Goal: Information Seeking & Learning: Learn about a topic

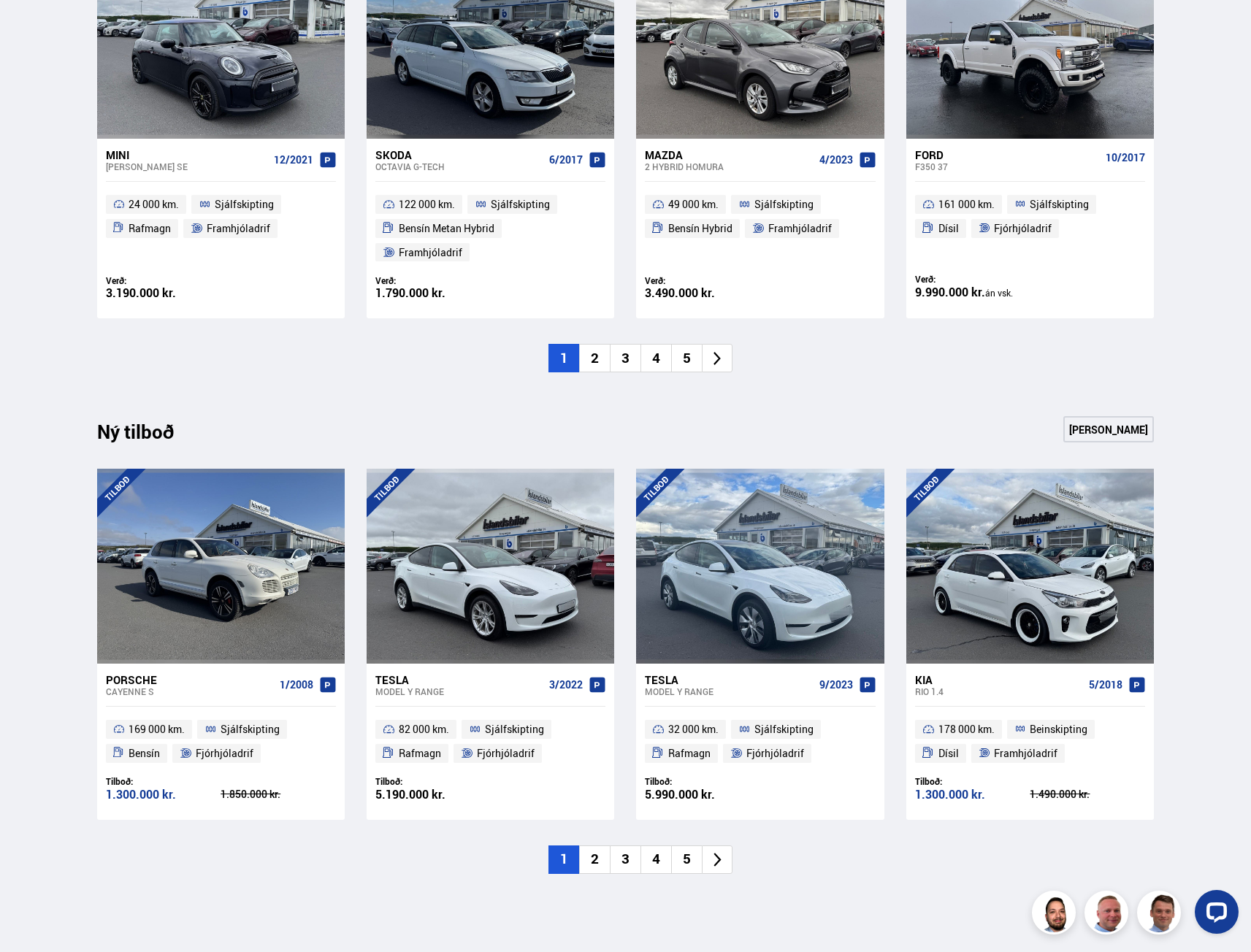
scroll to position [1168, 0]
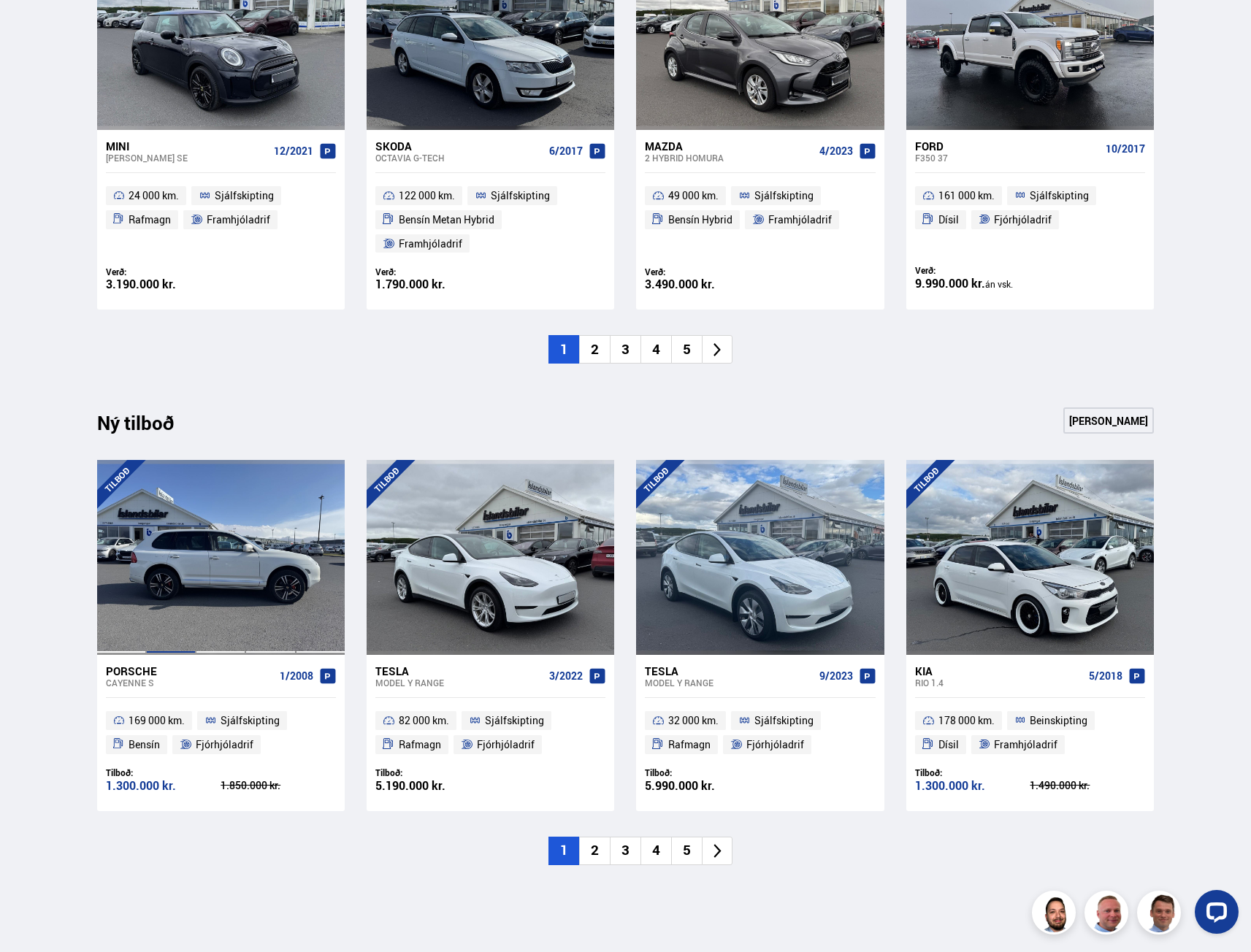
click at [177, 573] on div at bounding box center [171, 557] width 49 height 194
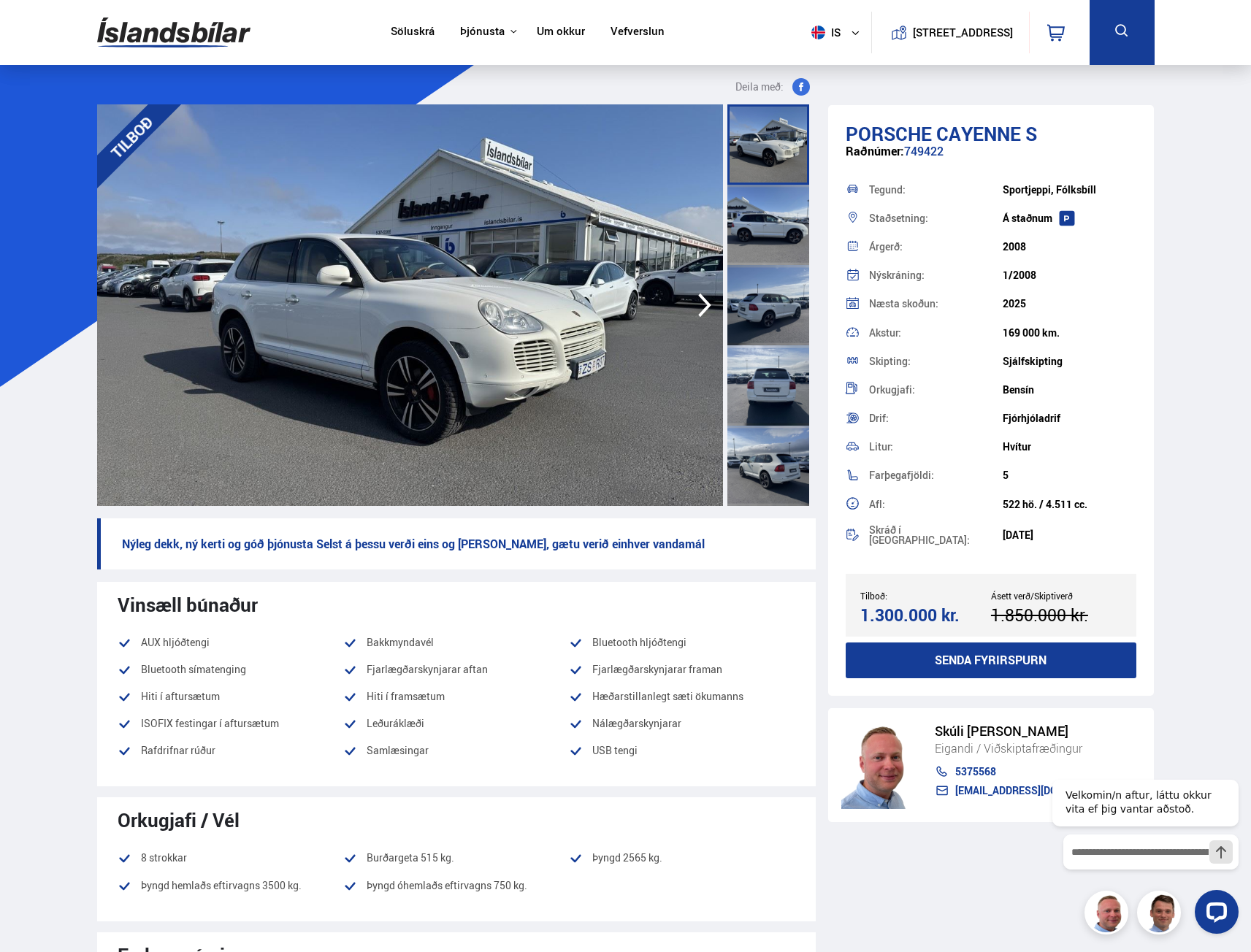
click at [537, 343] on img at bounding box center [410, 305] width 626 height 402
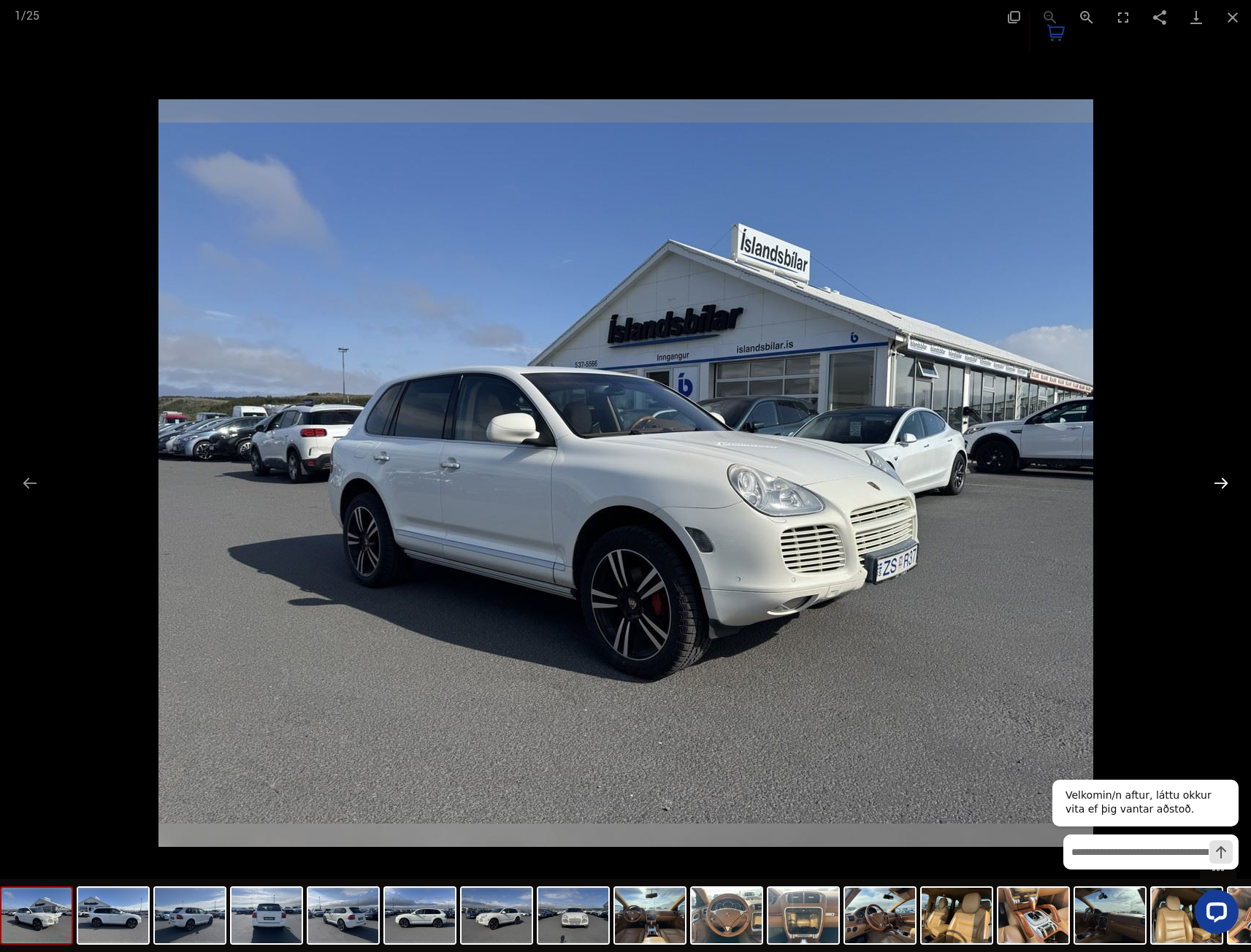
click at [1225, 480] on button "Next slide" at bounding box center [1220, 483] width 31 height 28
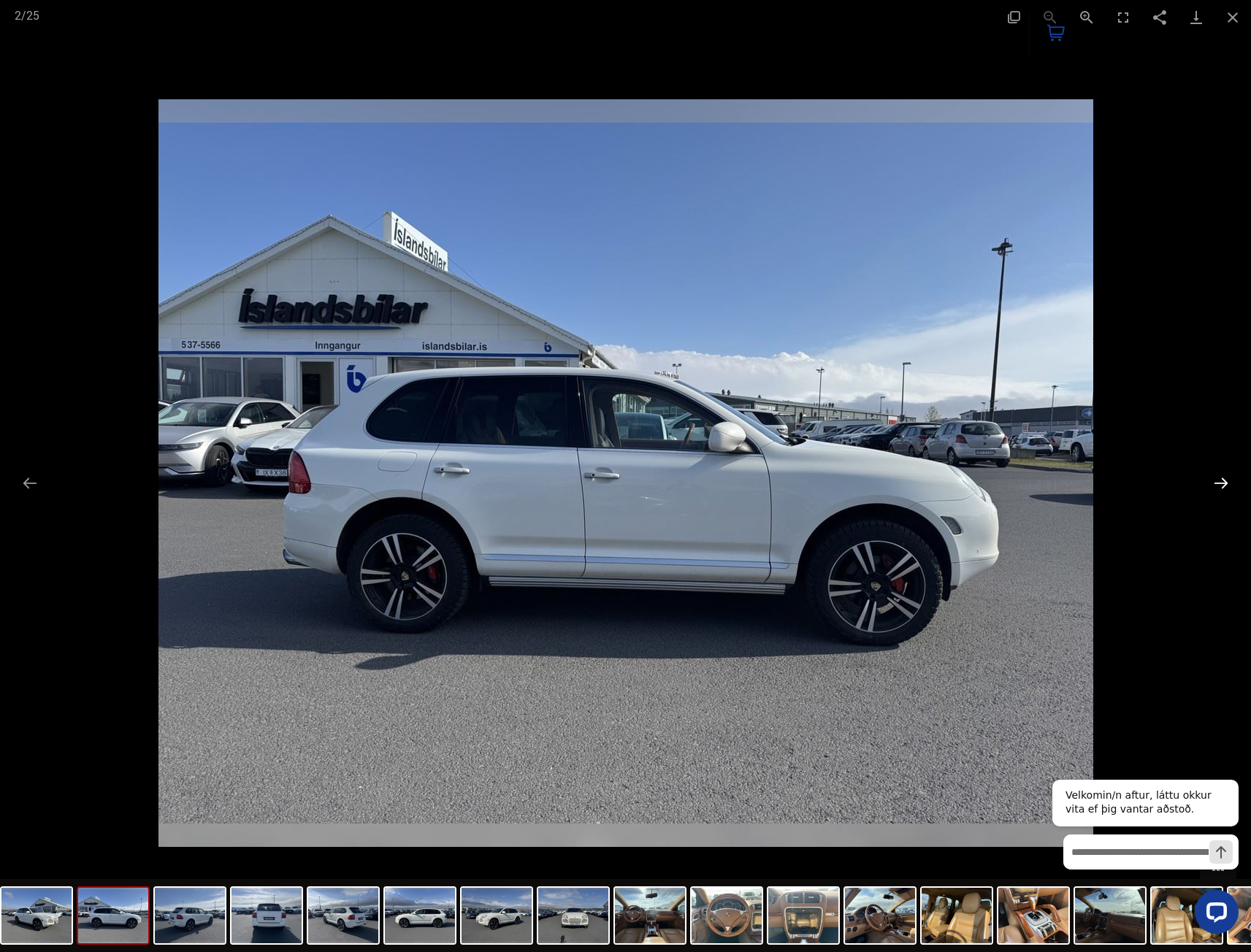
click at [1225, 480] on button "Next slide" at bounding box center [1220, 483] width 31 height 28
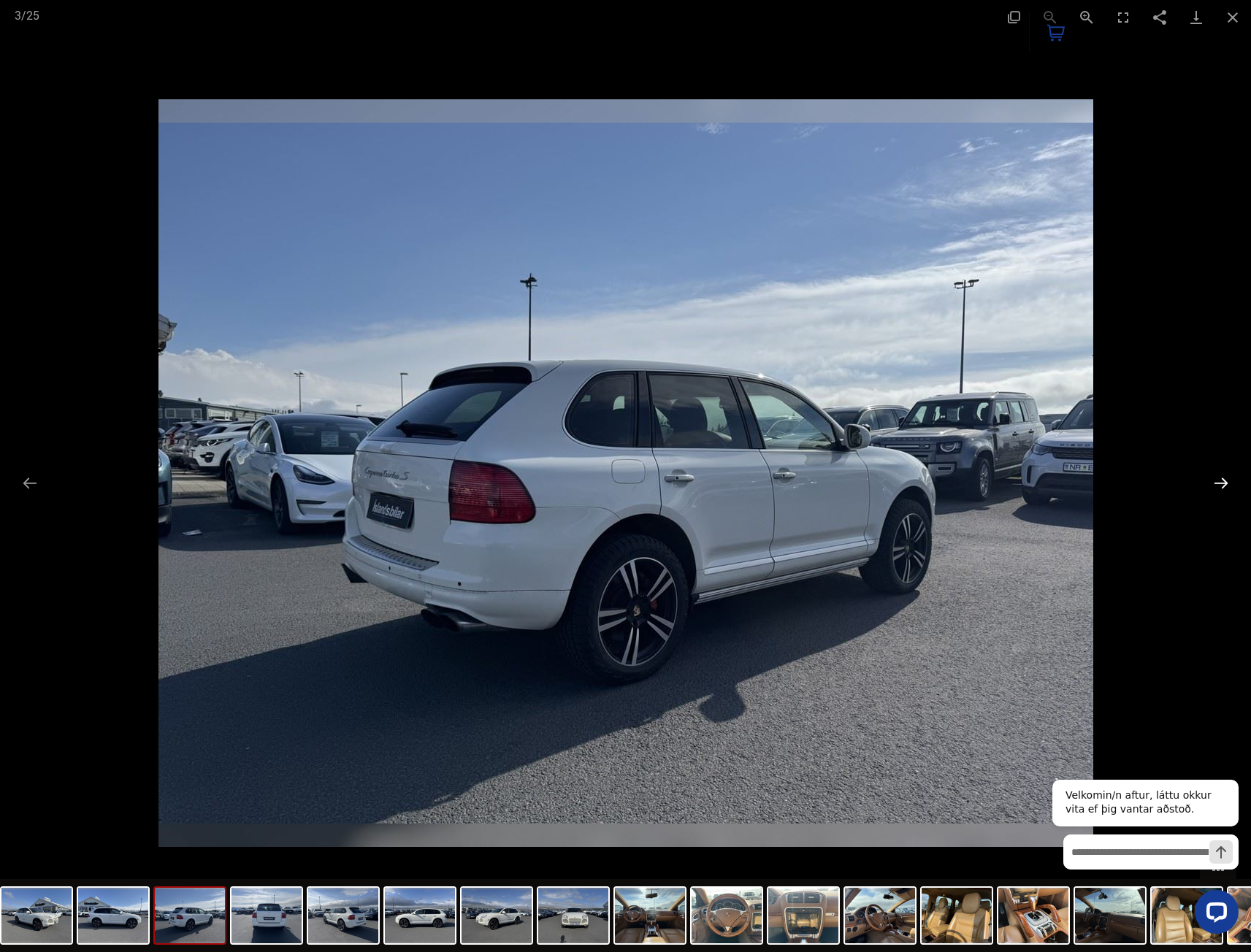
click at [1225, 480] on button "Next slide" at bounding box center [1220, 483] width 31 height 28
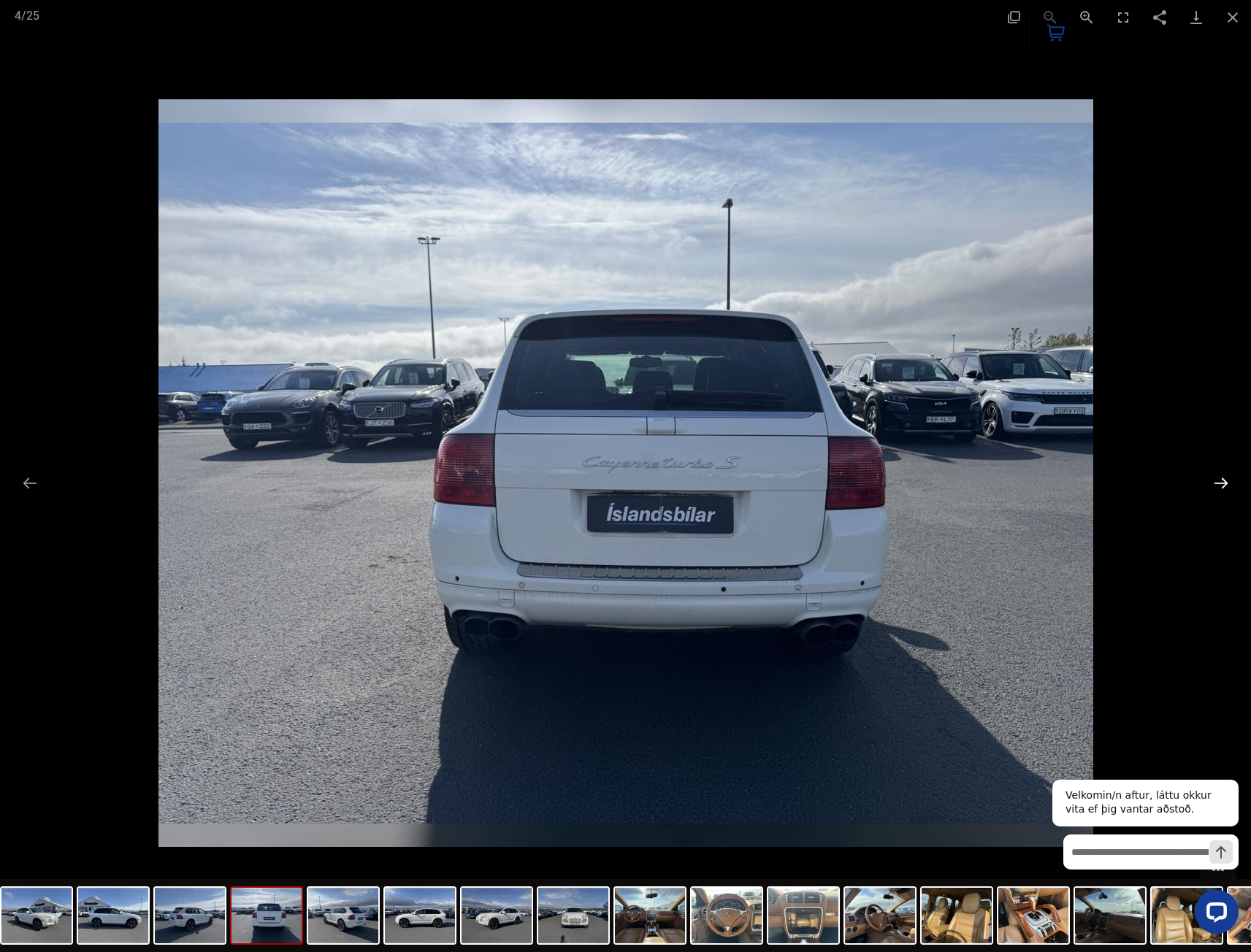
click at [1225, 480] on button "Next slide" at bounding box center [1220, 483] width 31 height 28
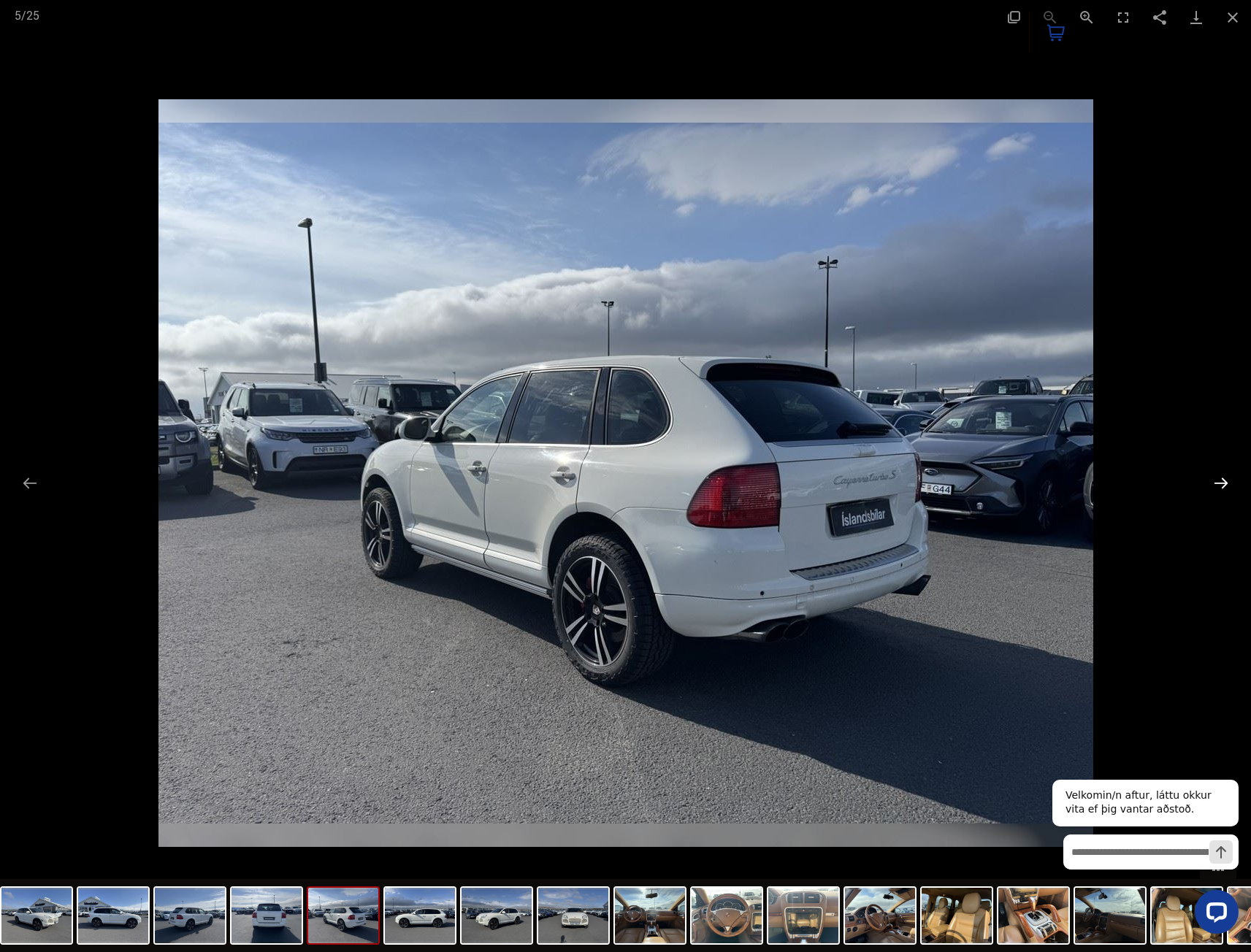
click at [1225, 480] on button "Next slide" at bounding box center [1220, 483] width 31 height 28
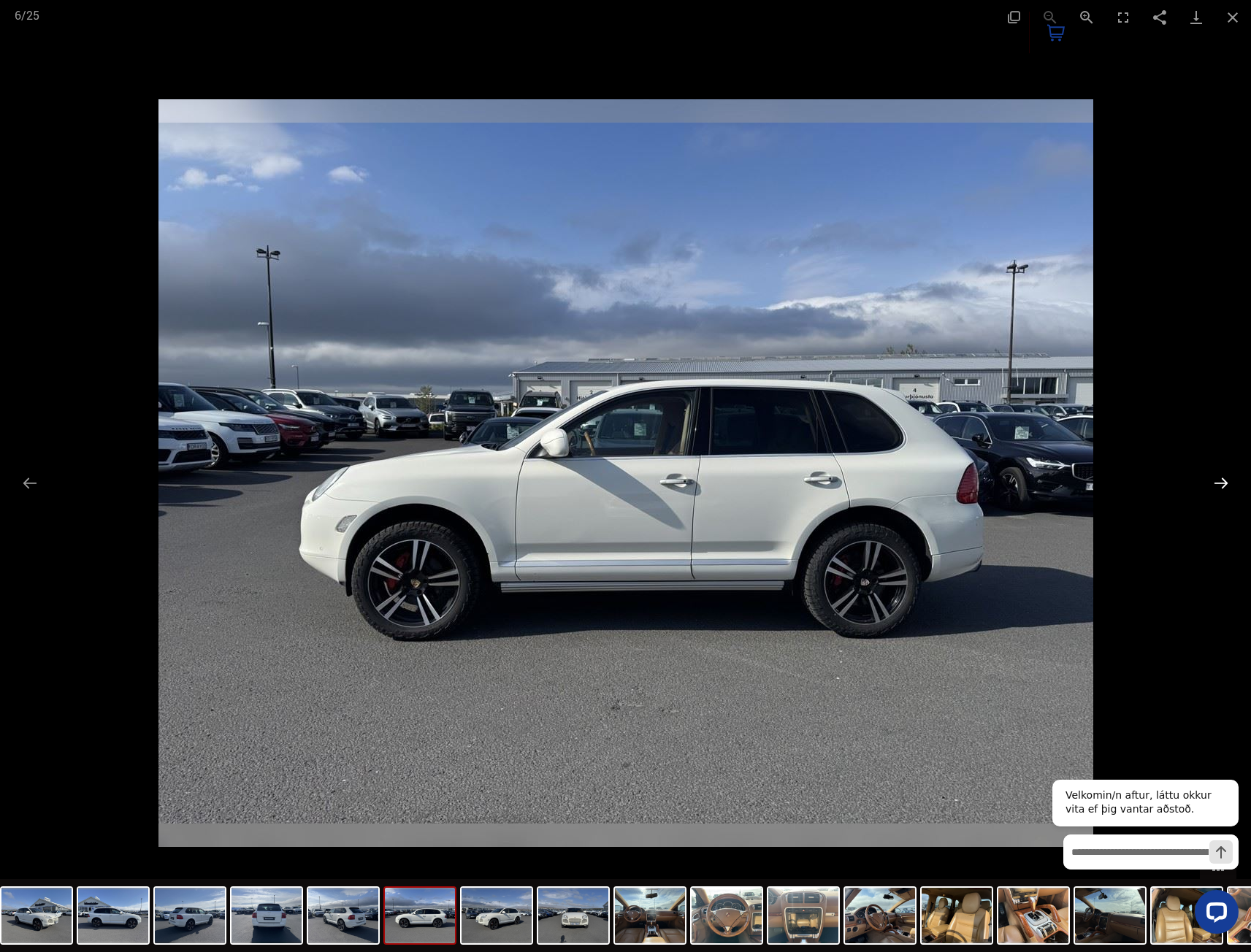
click at [1225, 480] on button "Next slide" at bounding box center [1220, 483] width 31 height 28
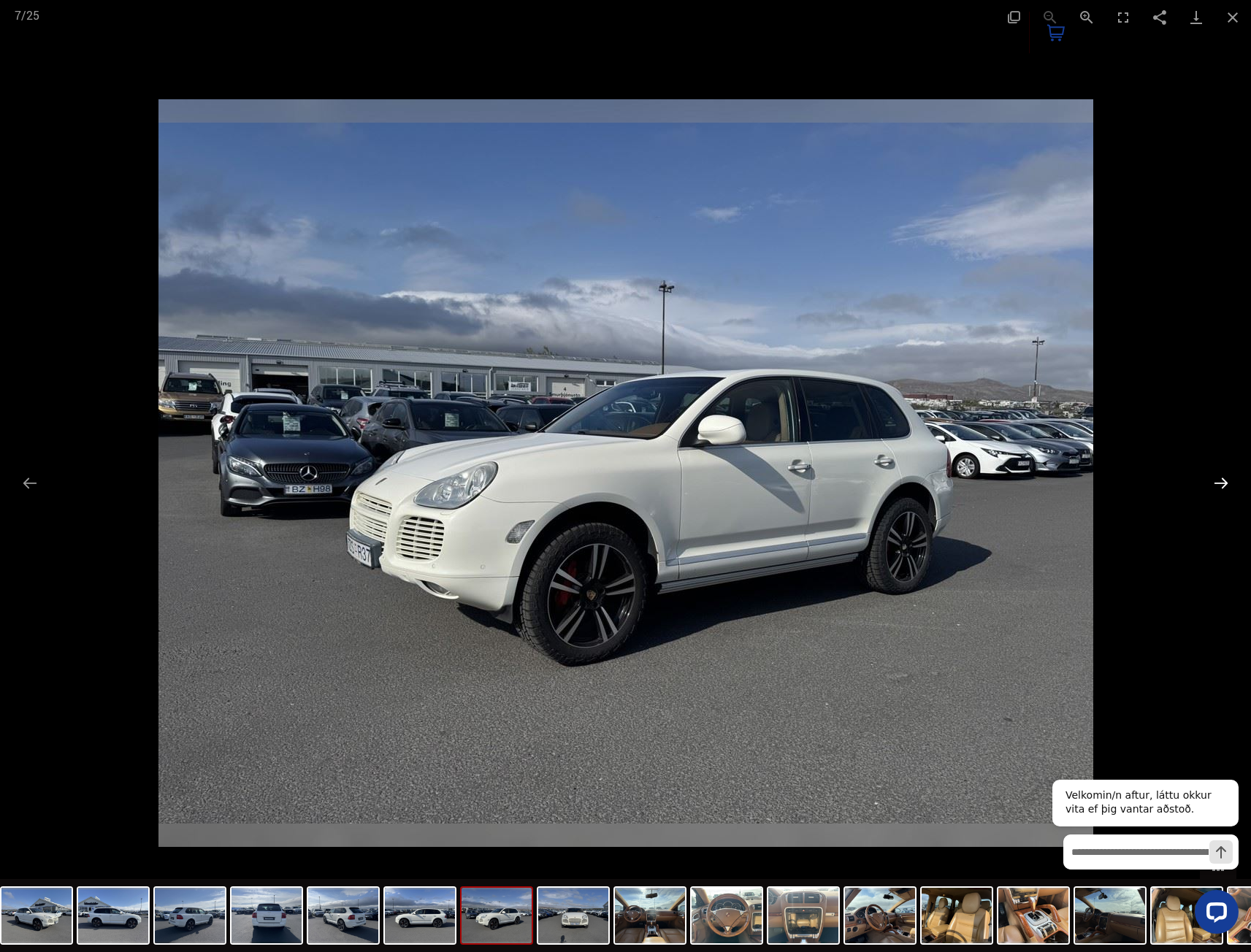
click at [1225, 480] on button "Next slide" at bounding box center [1220, 483] width 31 height 28
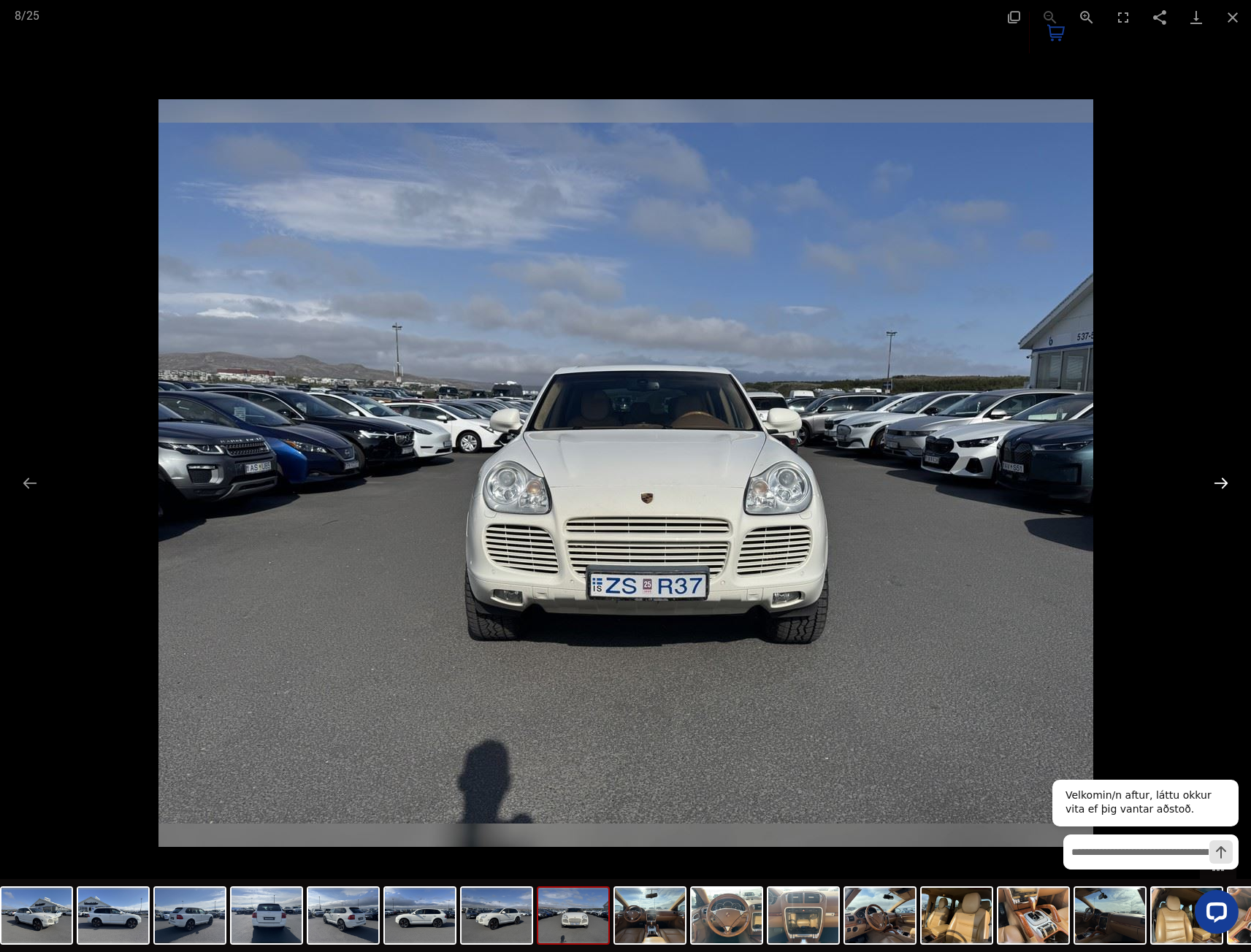
click at [1225, 480] on button "Next slide" at bounding box center [1220, 483] width 31 height 28
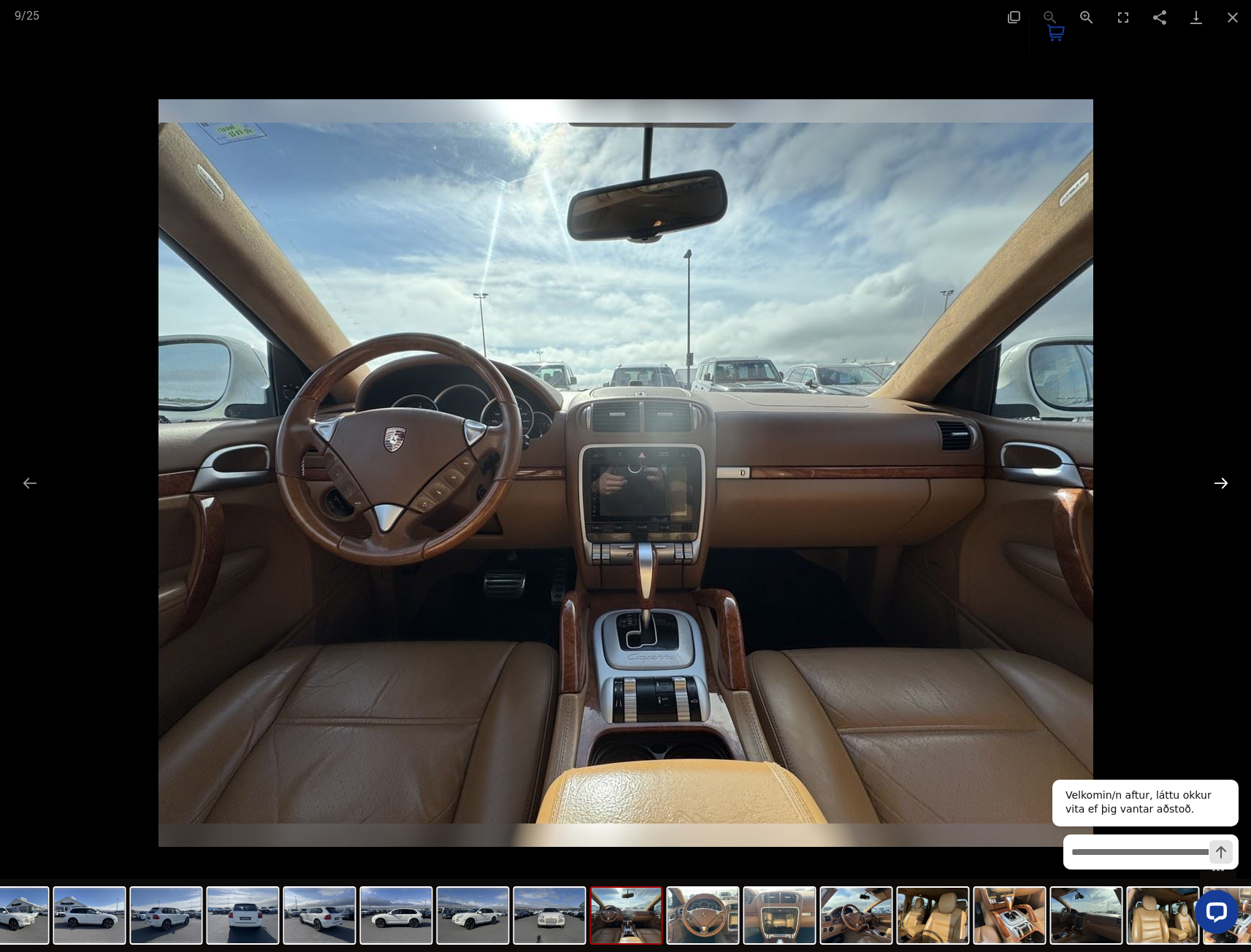
click at [1225, 480] on button "Next slide" at bounding box center [1220, 483] width 31 height 28
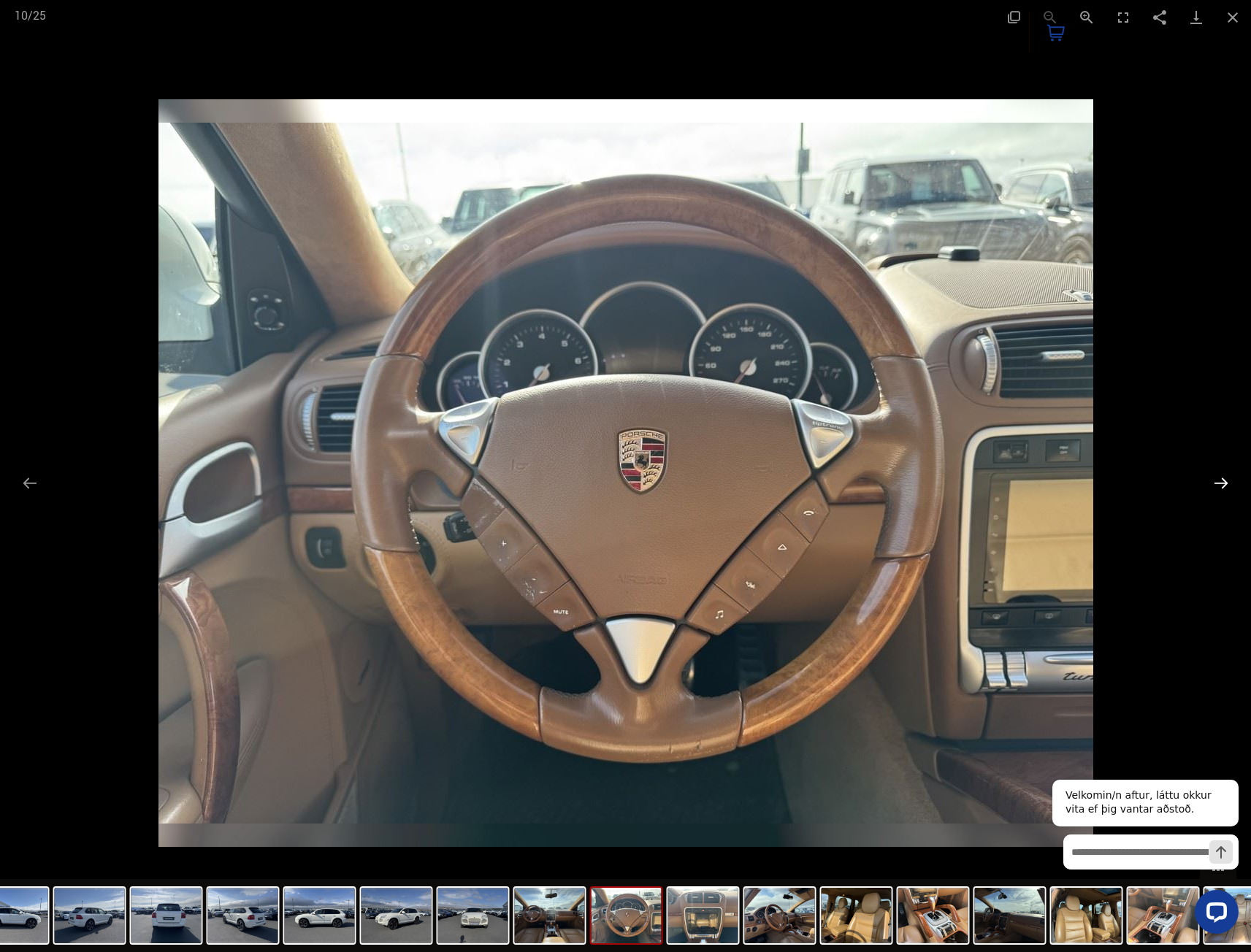
click at [1225, 480] on button "Next slide" at bounding box center [1220, 483] width 31 height 28
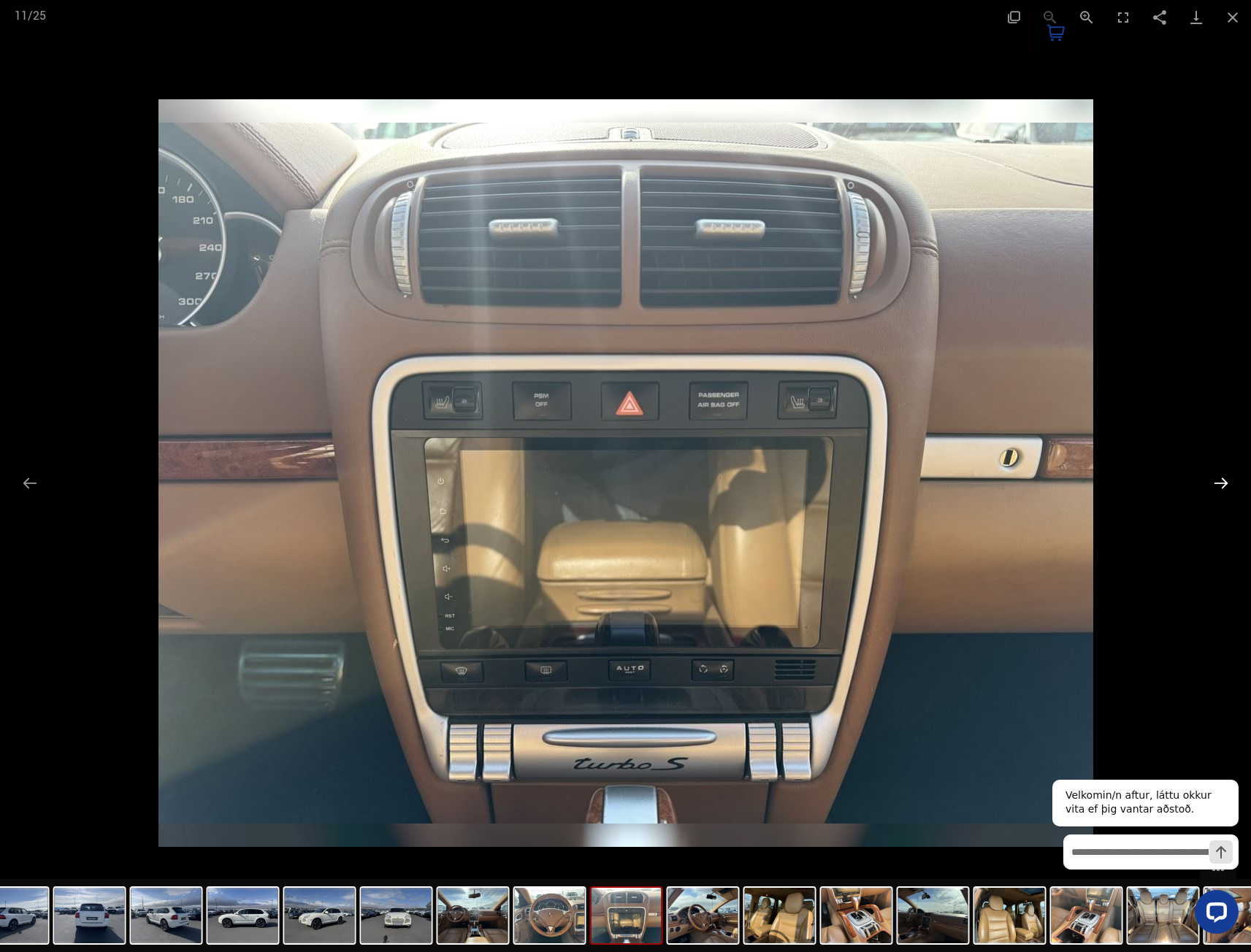
click at [1225, 480] on button "Next slide" at bounding box center [1220, 483] width 31 height 28
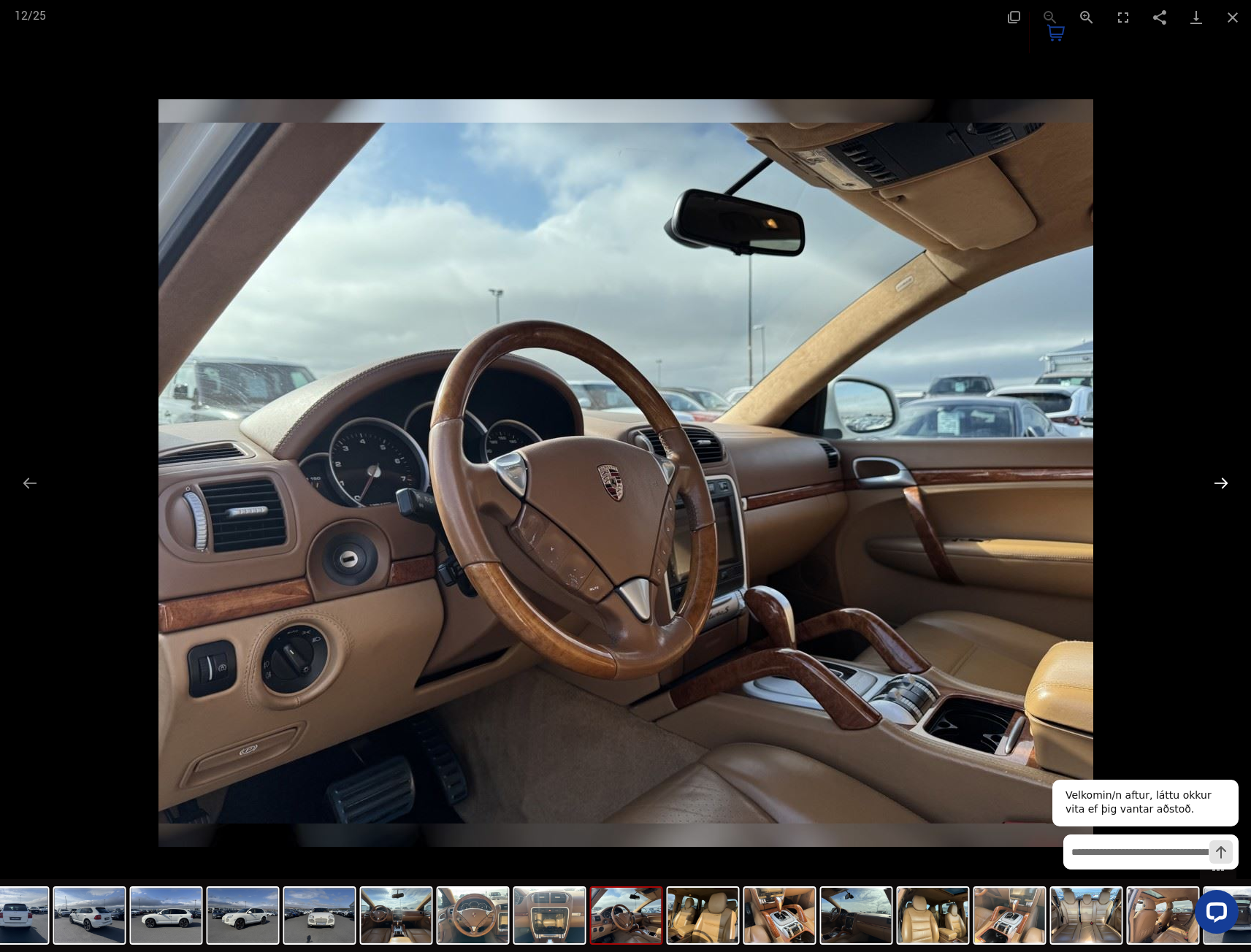
click at [1225, 480] on button "Next slide" at bounding box center [1220, 483] width 31 height 28
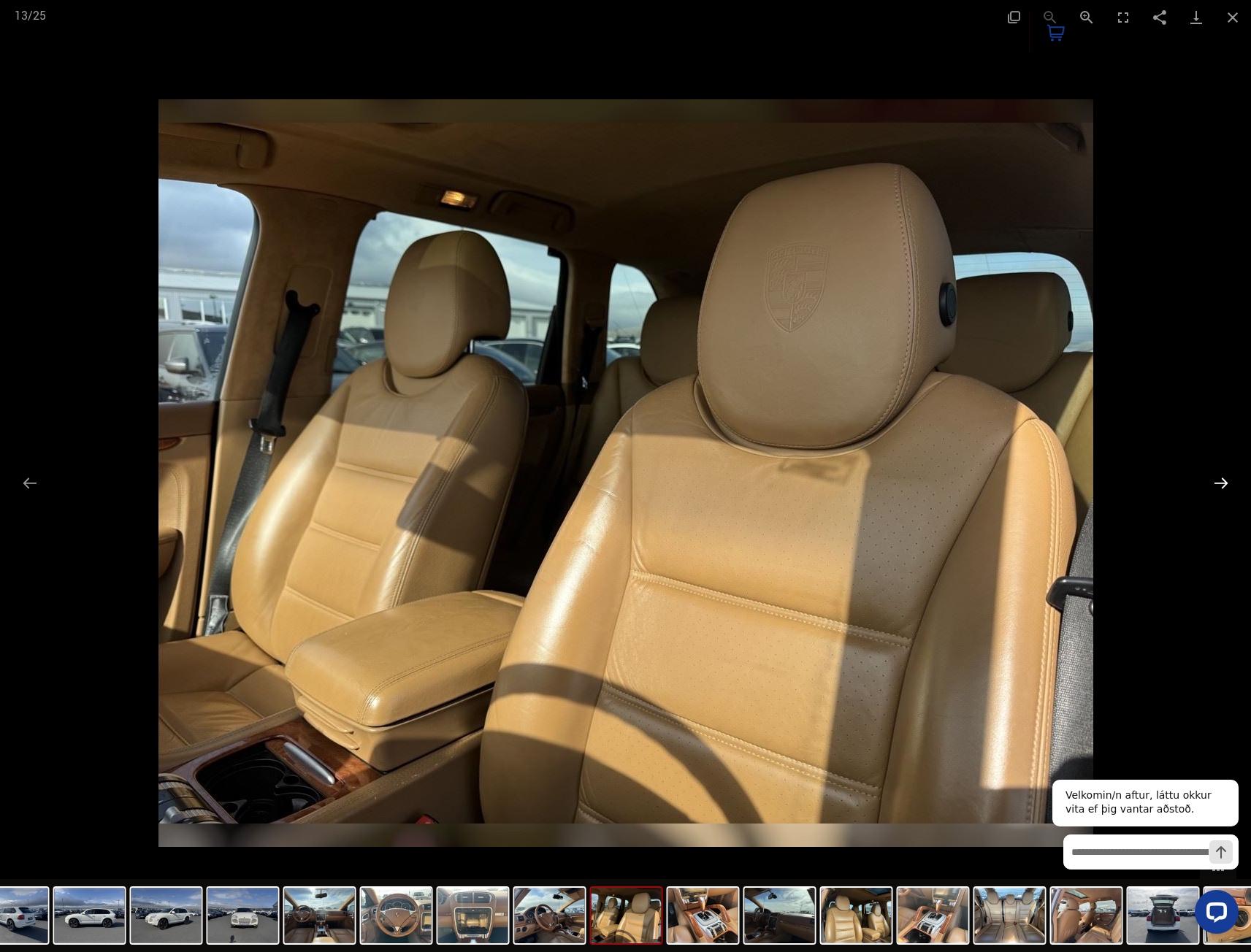
click at [1225, 480] on button "Next slide" at bounding box center [1220, 483] width 31 height 28
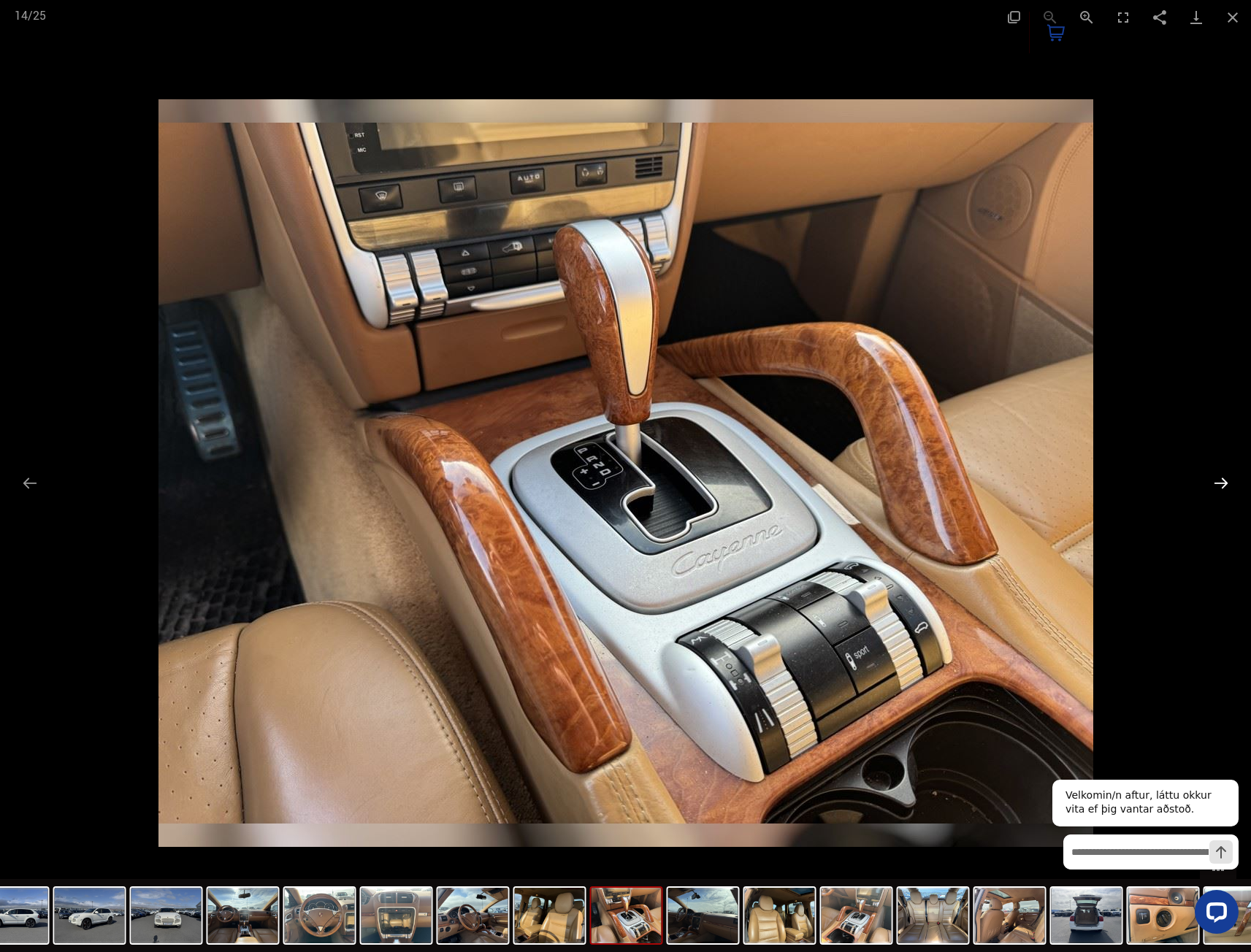
click at [1225, 480] on button "Next slide" at bounding box center [1220, 483] width 31 height 28
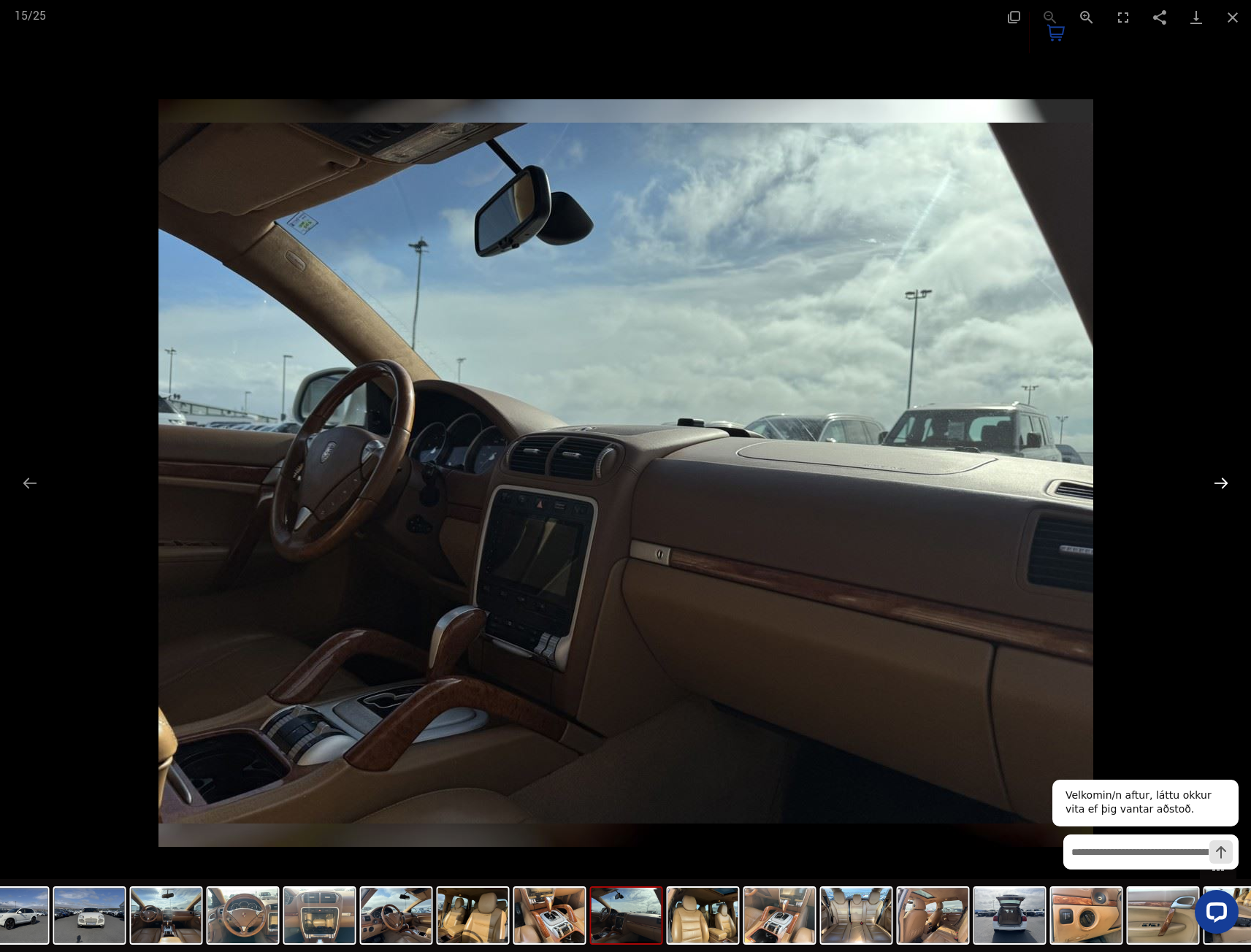
click at [1225, 480] on button "Next slide" at bounding box center [1220, 483] width 31 height 28
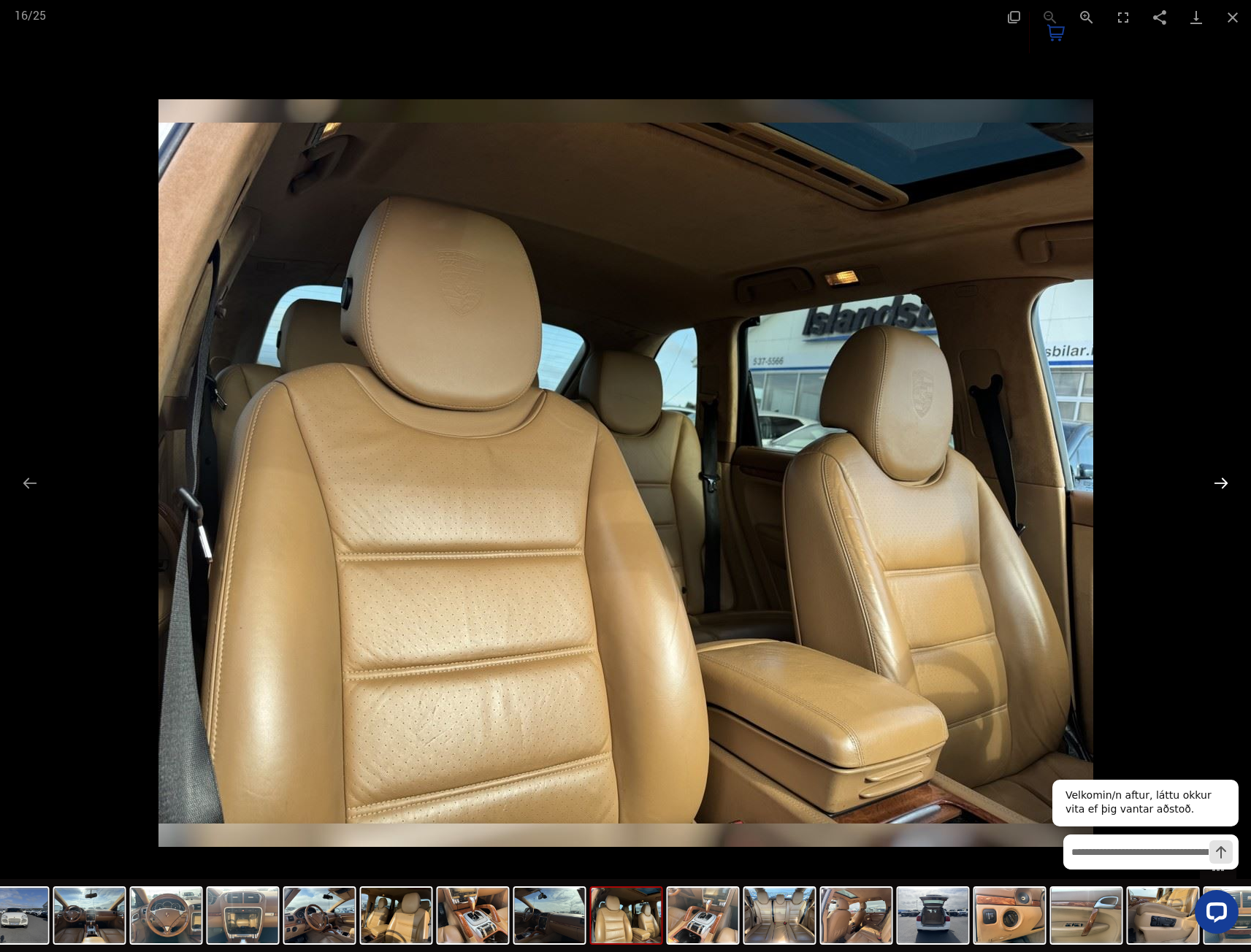
click at [1225, 480] on button "Next slide" at bounding box center [1220, 483] width 31 height 28
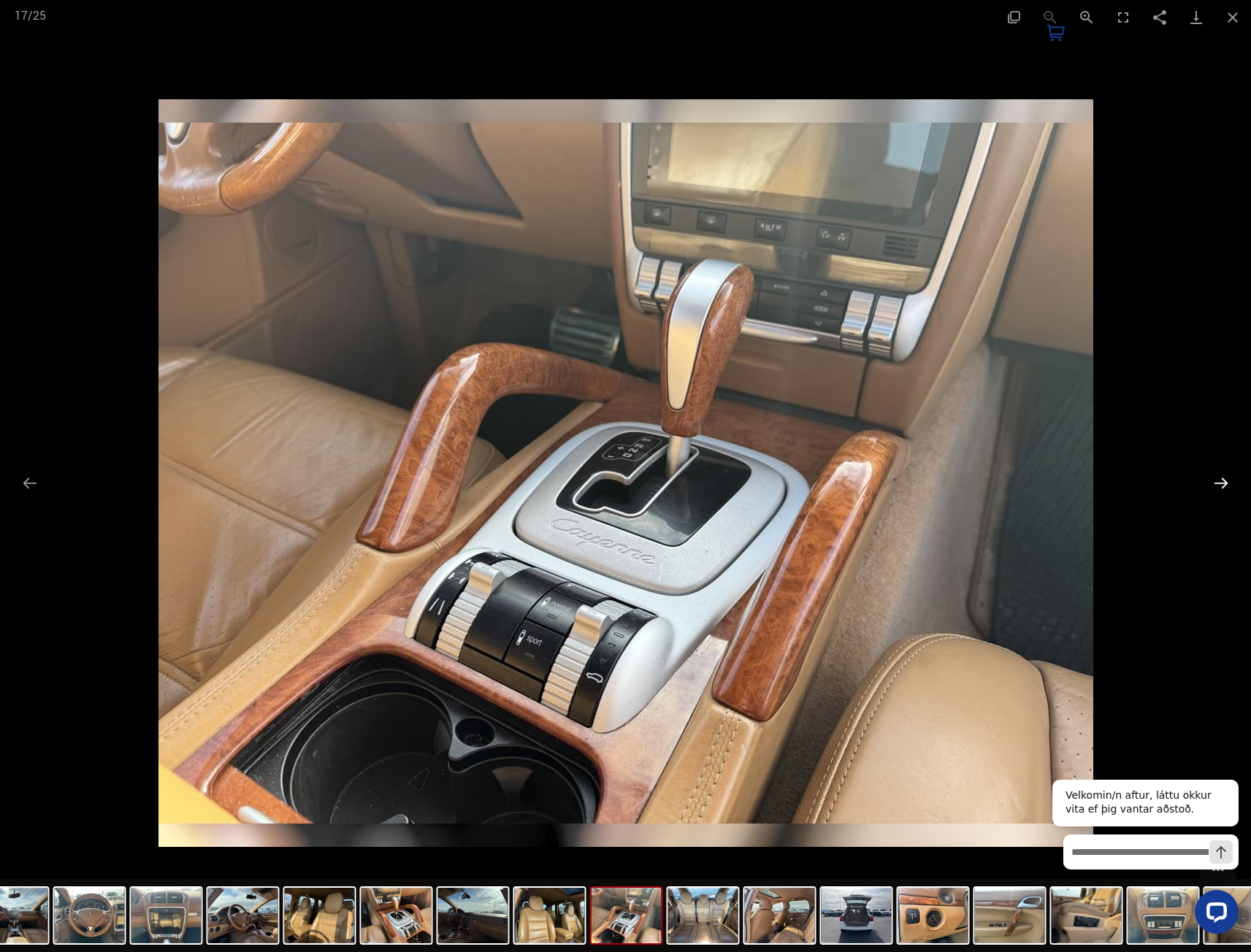
click at [1225, 480] on button "Next slide" at bounding box center [1220, 483] width 31 height 28
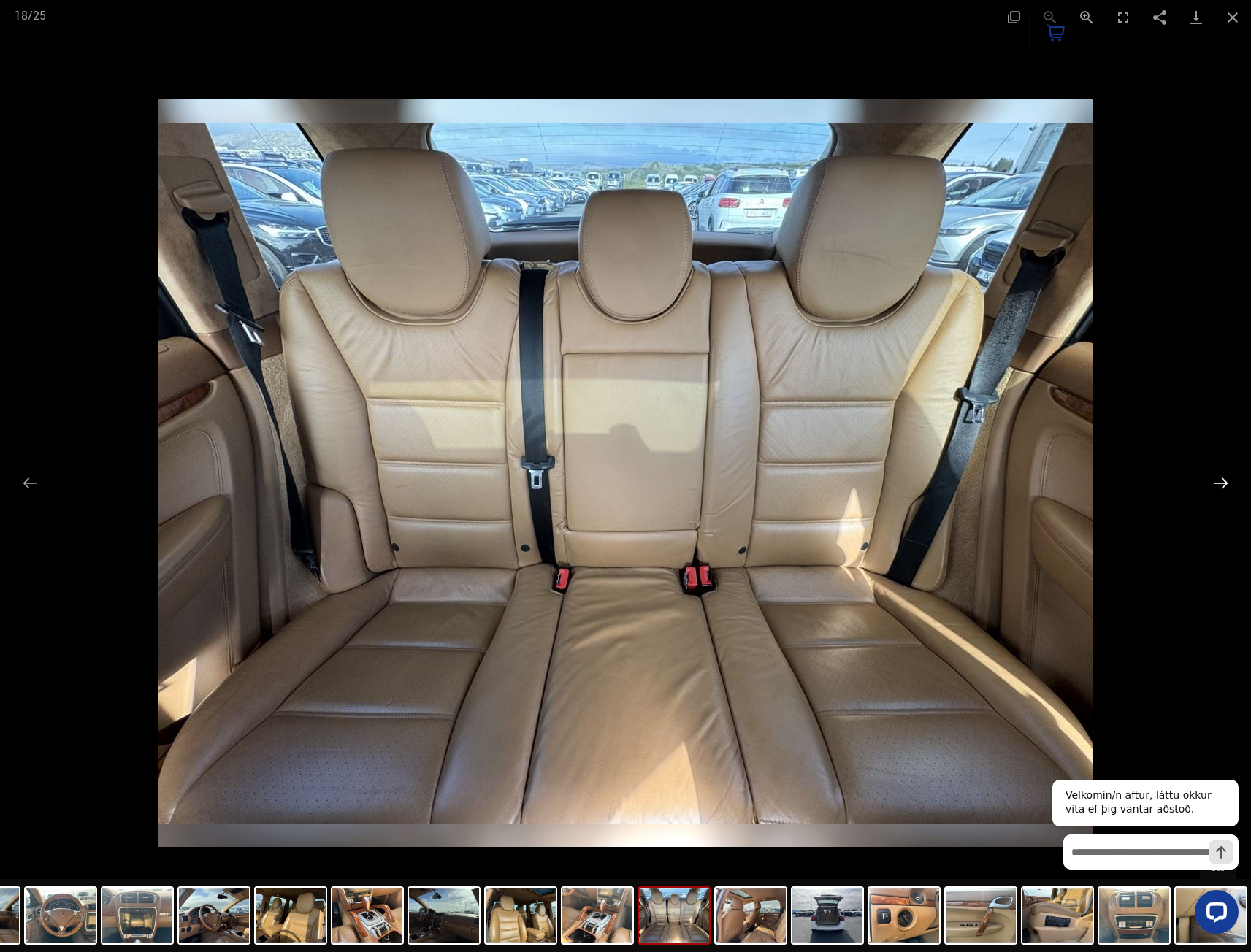
click at [1225, 480] on button "Next slide" at bounding box center [1220, 483] width 31 height 28
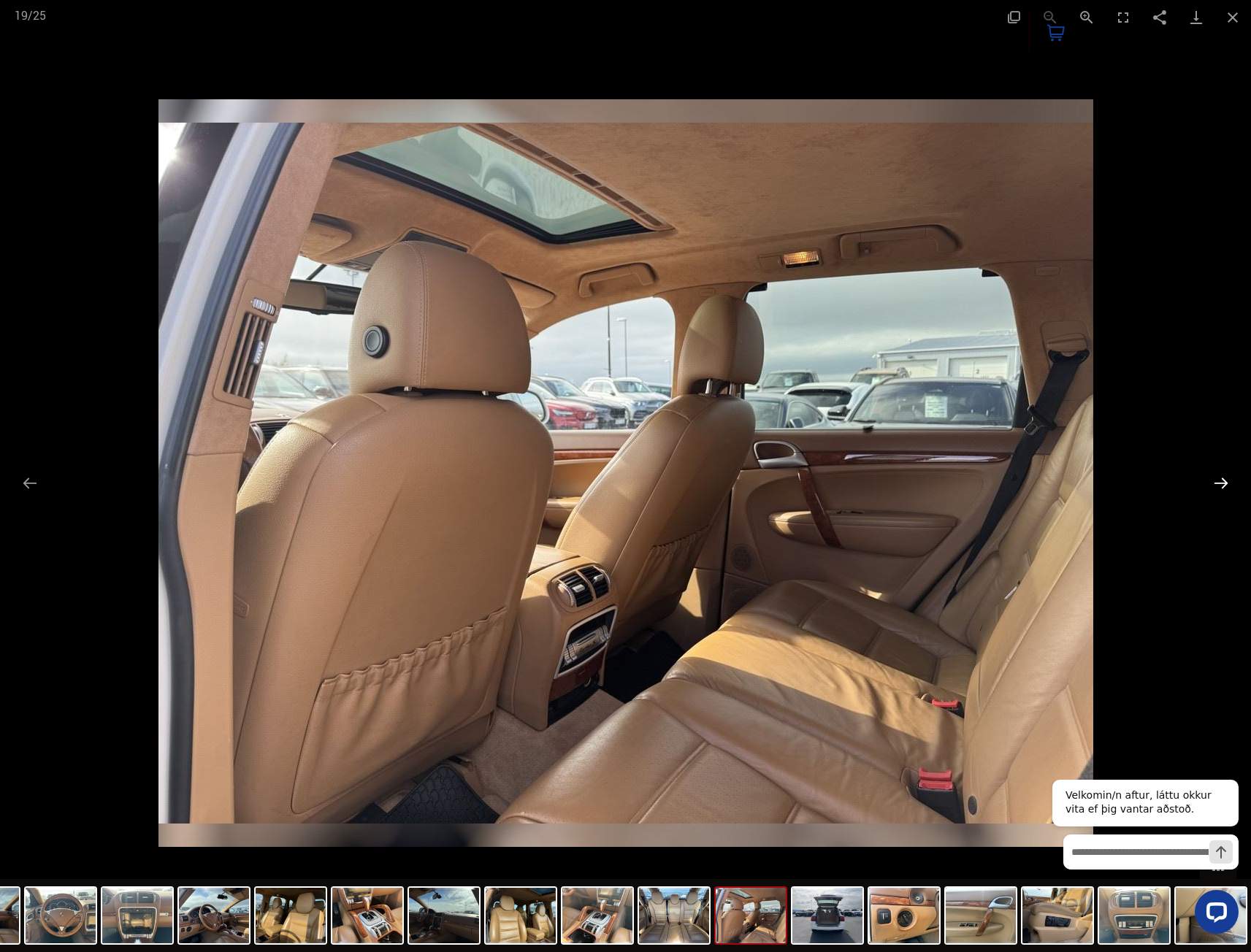
click at [1225, 480] on button "Next slide" at bounding box center [1220, 483] width 31 height 28
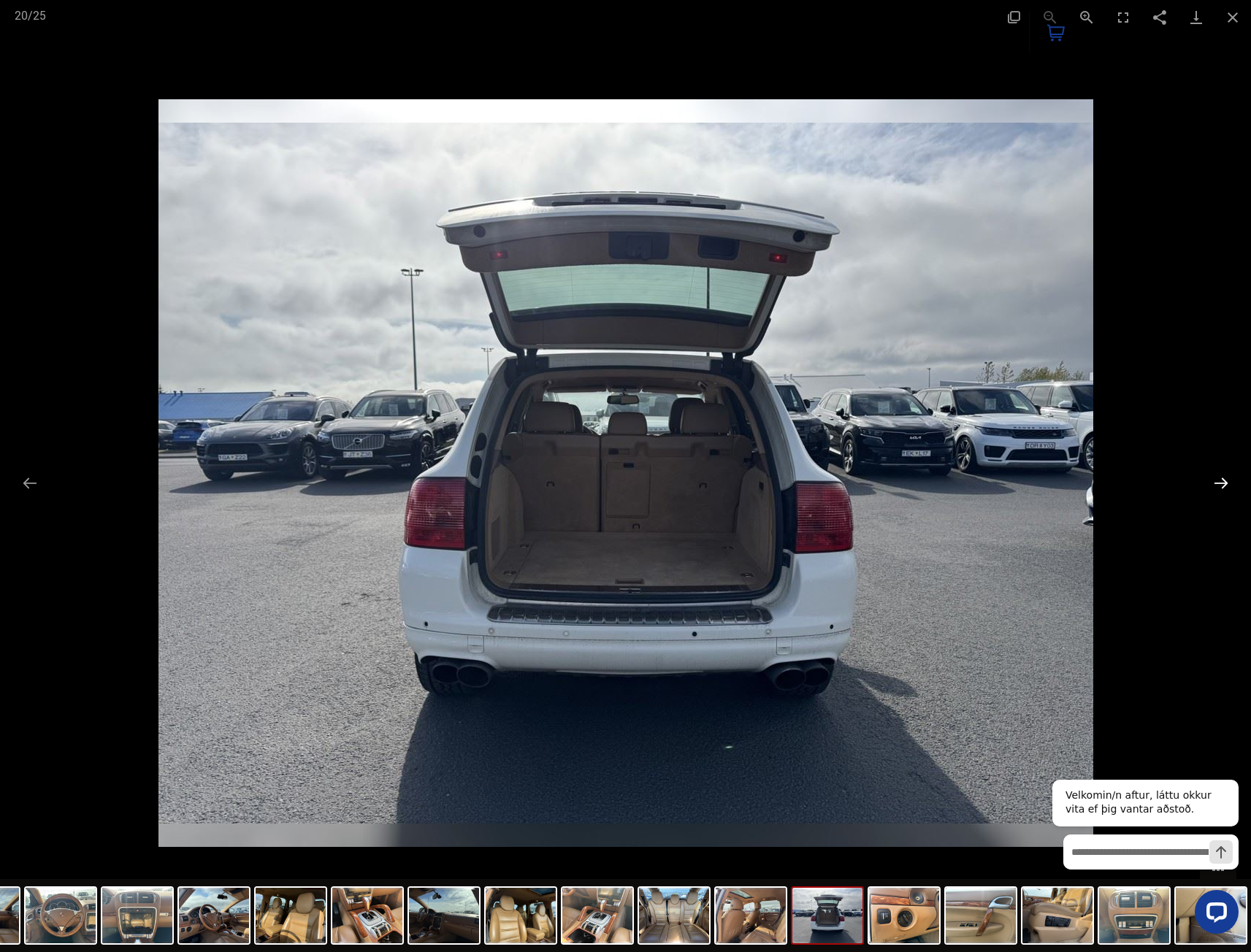
click at [1225, 480] on button "Next slide" at bounding box center [1220, 483] width 31 height 28
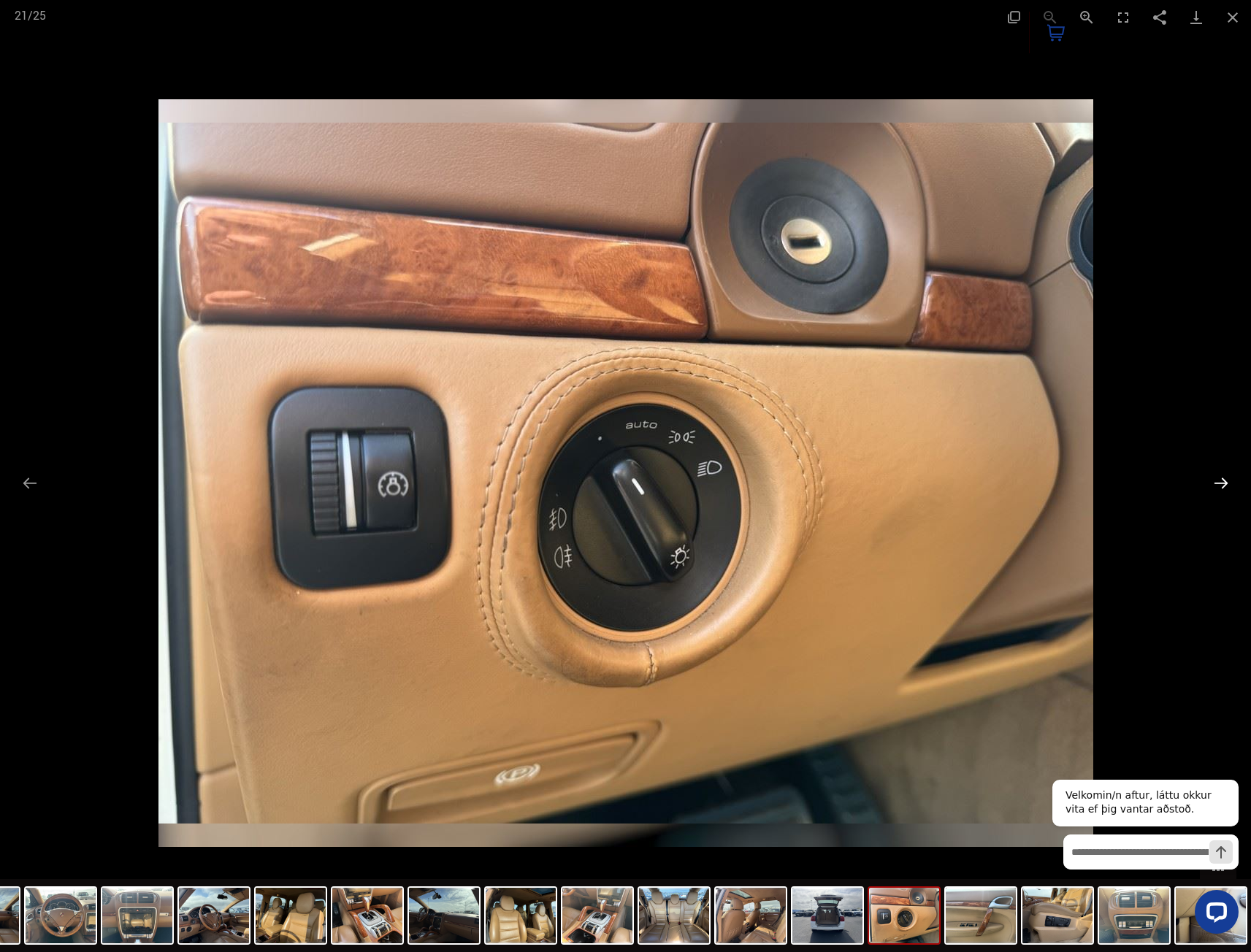
click at [1225, 480] on button "Next slide" at bounding box center [1220, 483] width 31 height 28
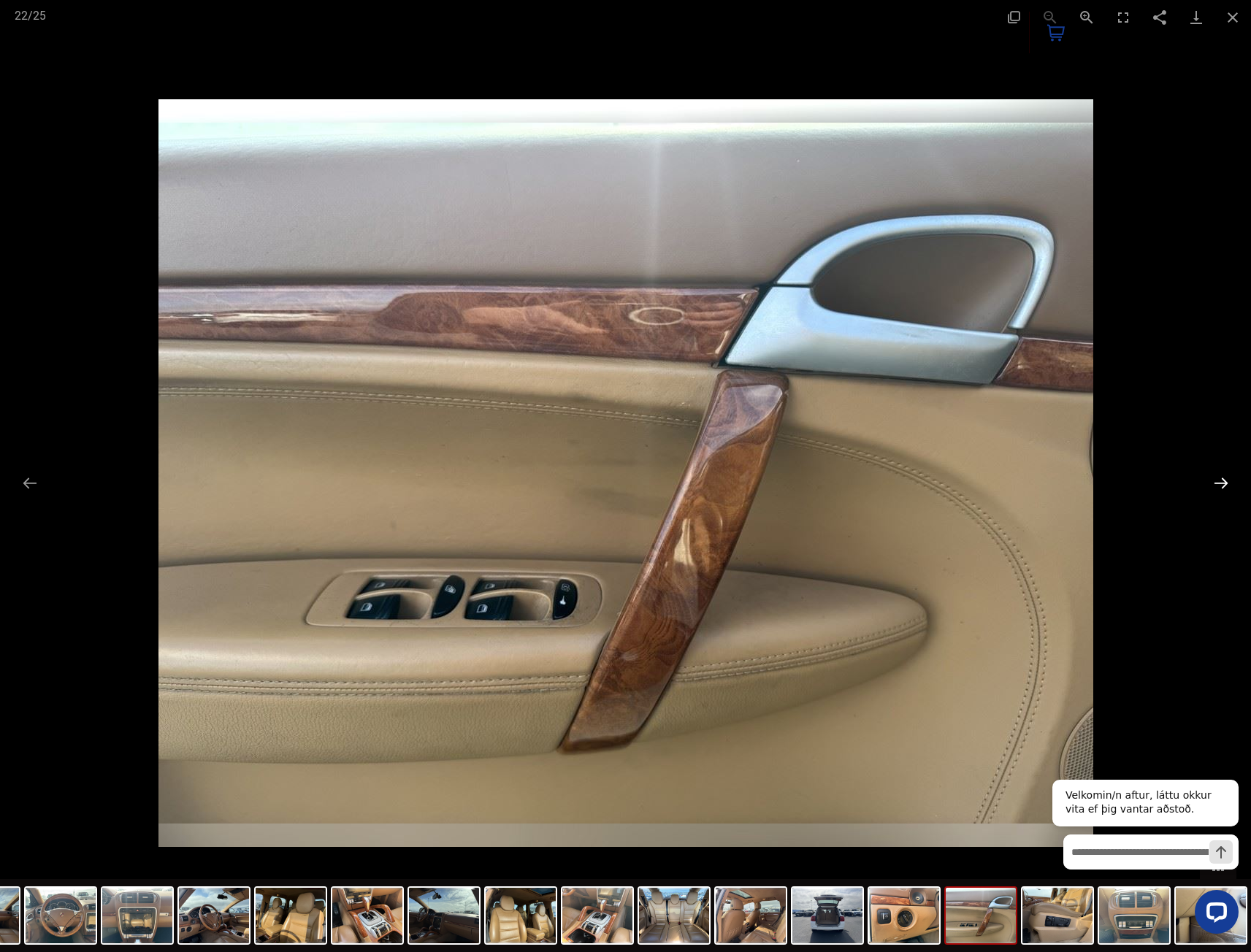
click at [1225, 480] on button "Next slide" at bounding box center [1220, 483] width 31 height 28
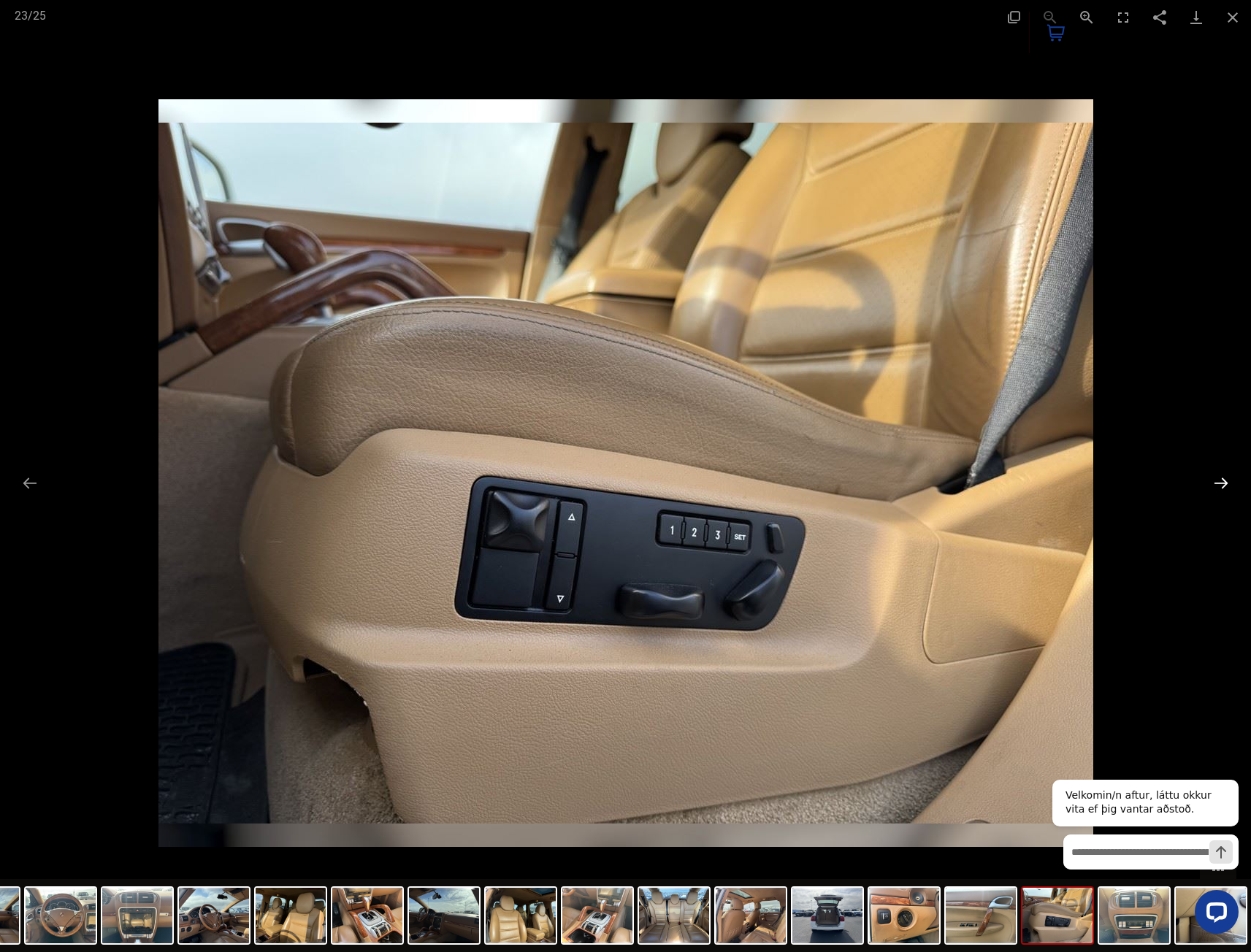
click at [1225, 480] on button "Next slide" at bounding box center [1220, 483] width 31 height 28
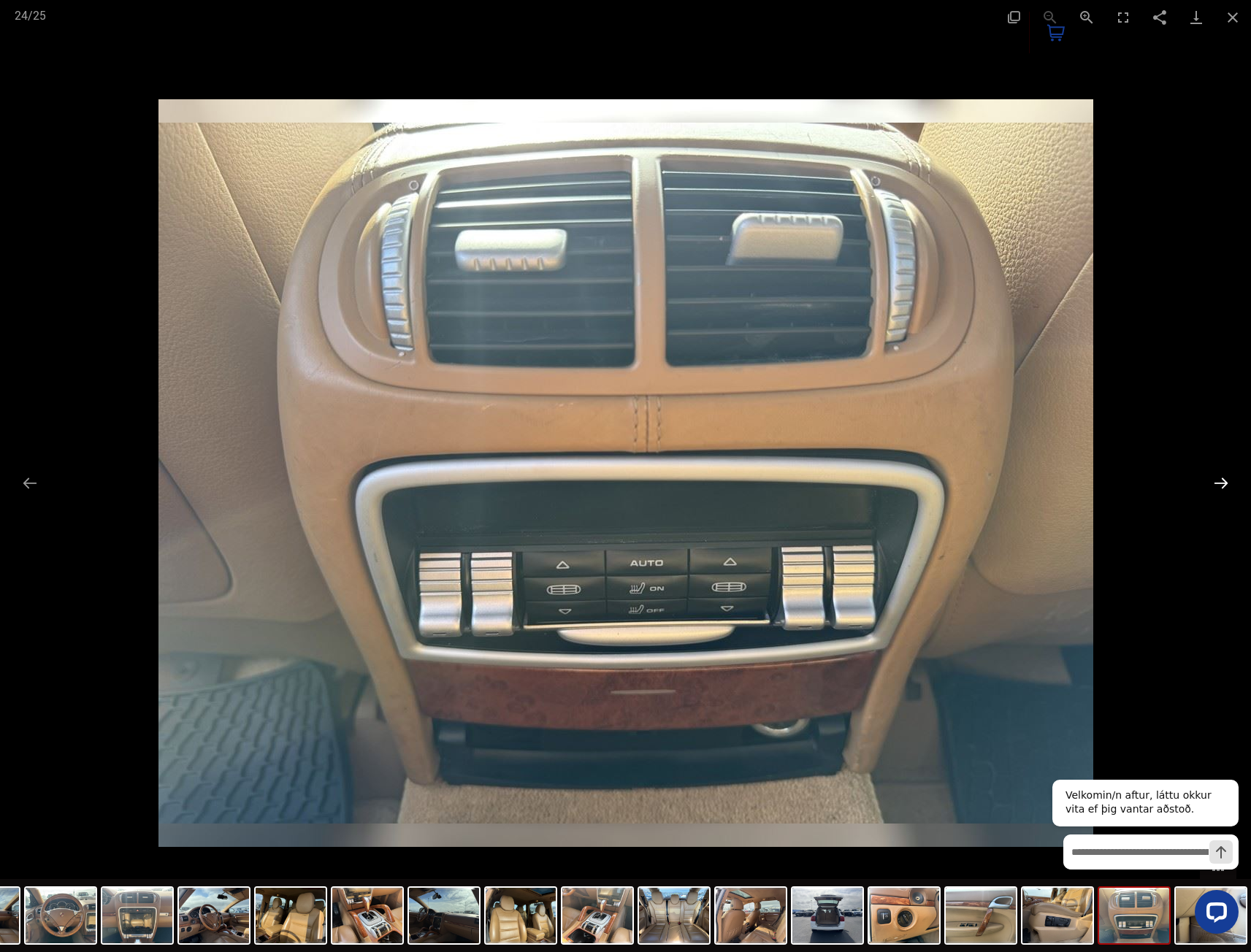
click at [1225, 480] on button "Next slide" at bounding box center [1220, 483] width 31 height 28
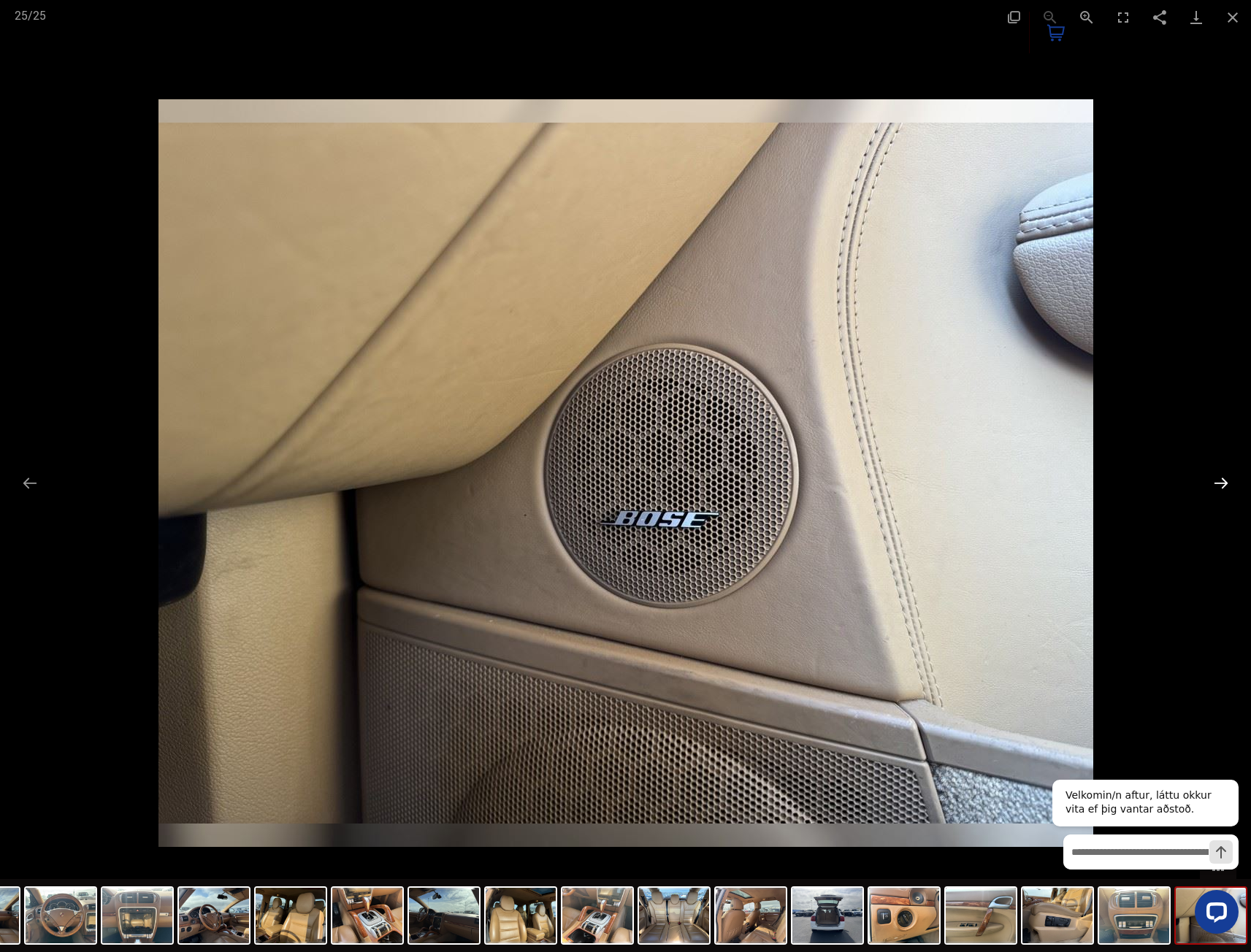
click at [1225, 480] on button "Next slide" at bounding box center [1220, 483] width 31 height 28
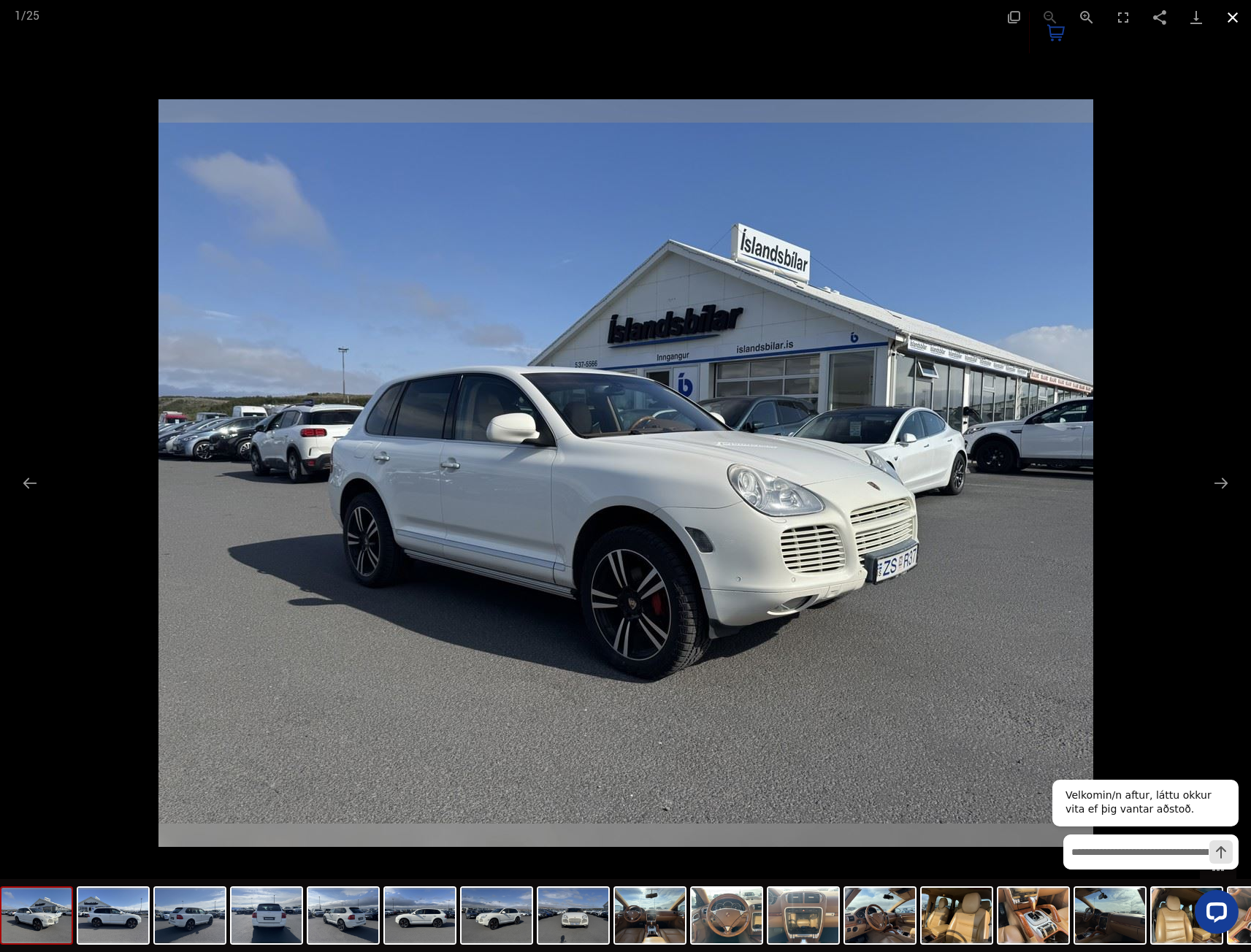
click at [1224, 21] on button "Close gallery" at bounding box center [1232, 17] width 37 height 34
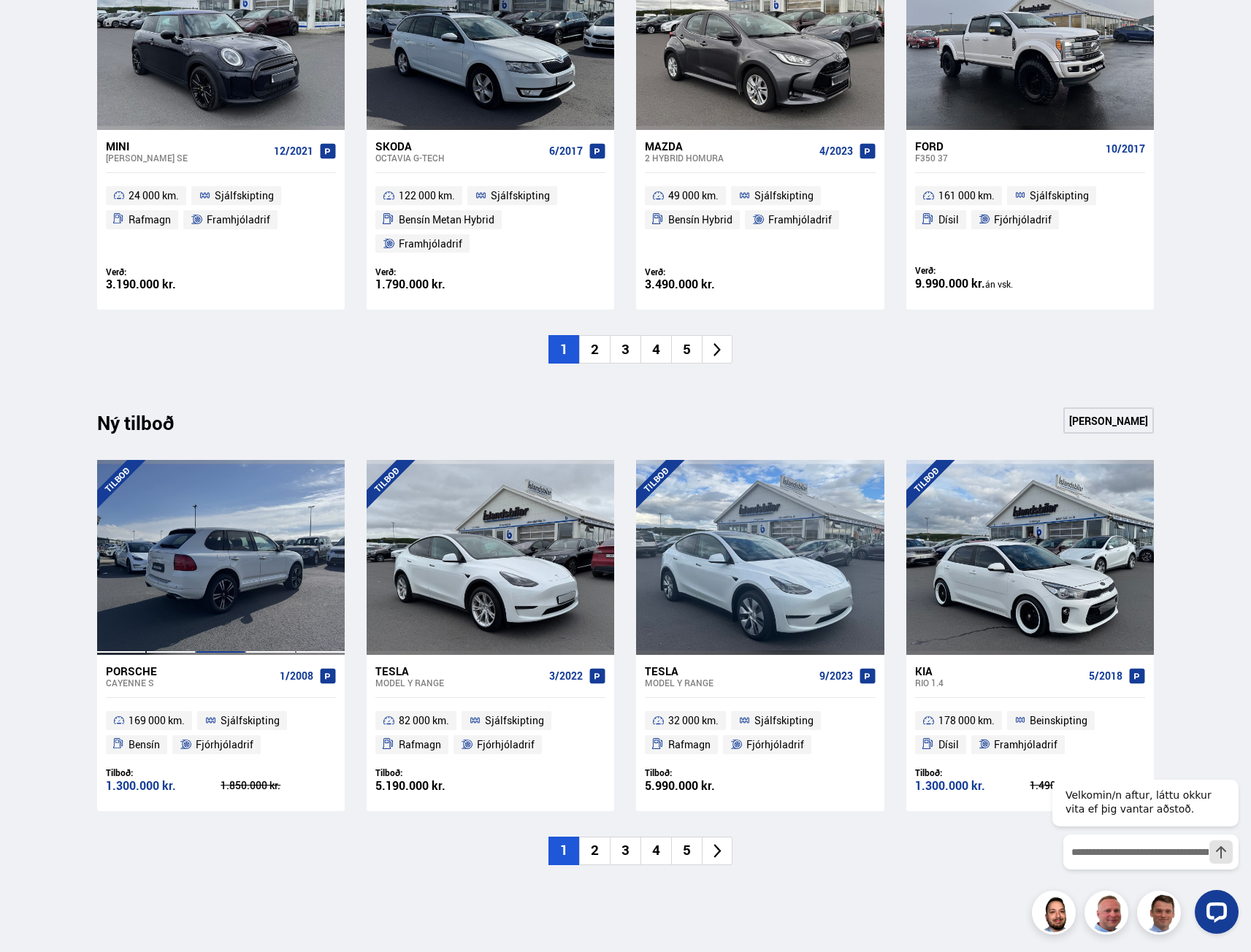
scroll to position [876, 0]
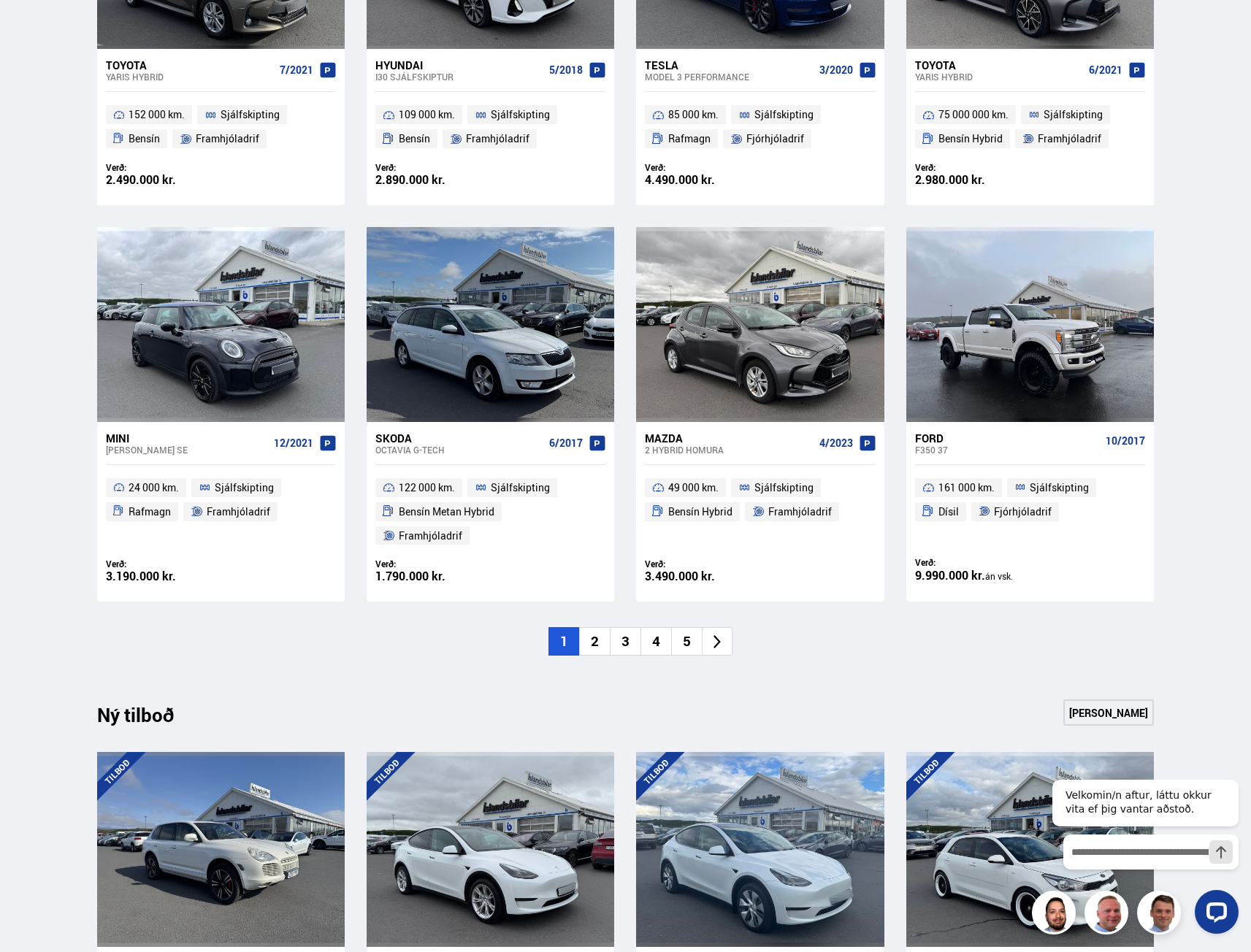
click at [601, 627] on li "2" at bounding box center [594, 641] width 31 height 28
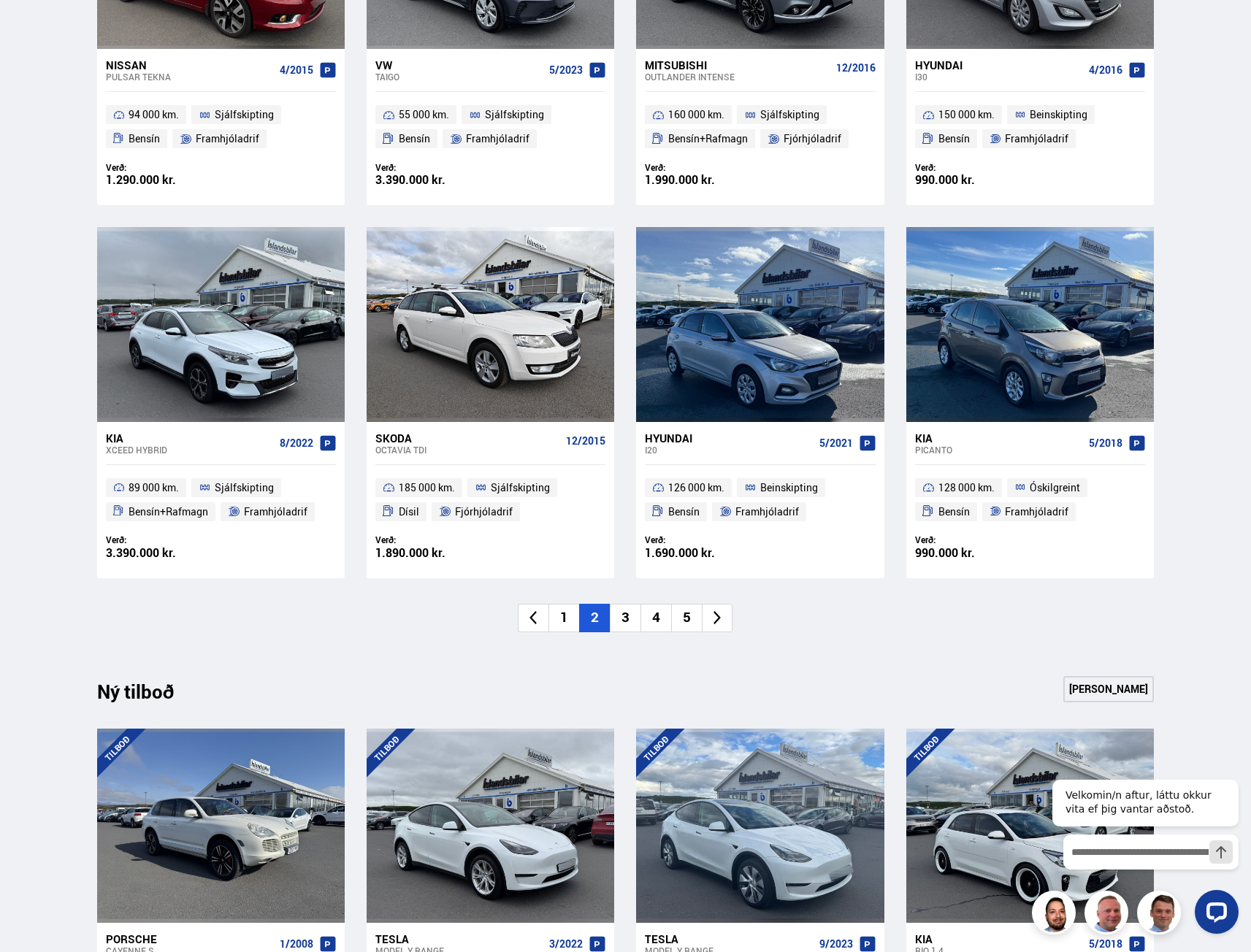
scroll to position [584, 0]
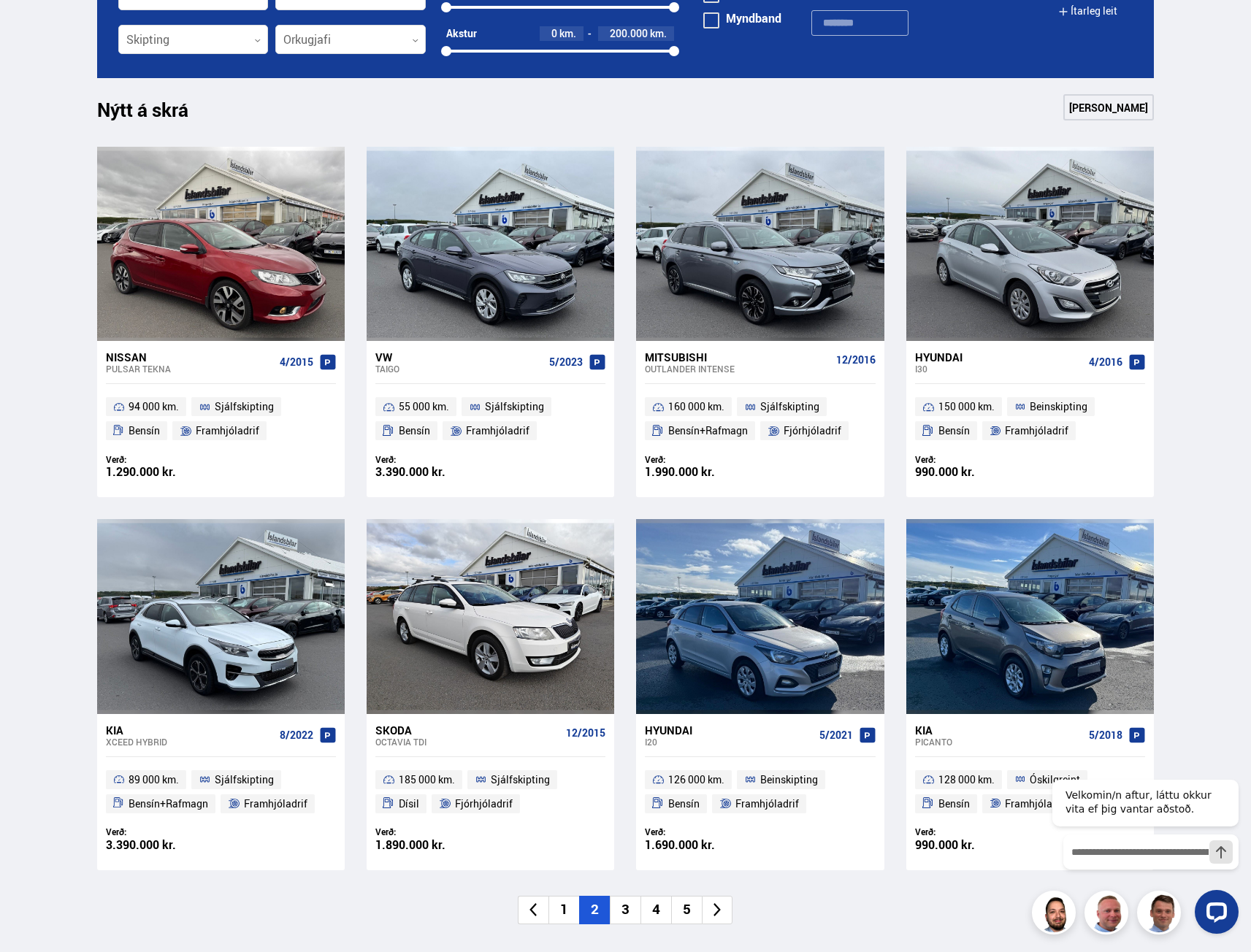
click at [624, 916] on li "3" at bounding box center [624, 910] width 31 height 28
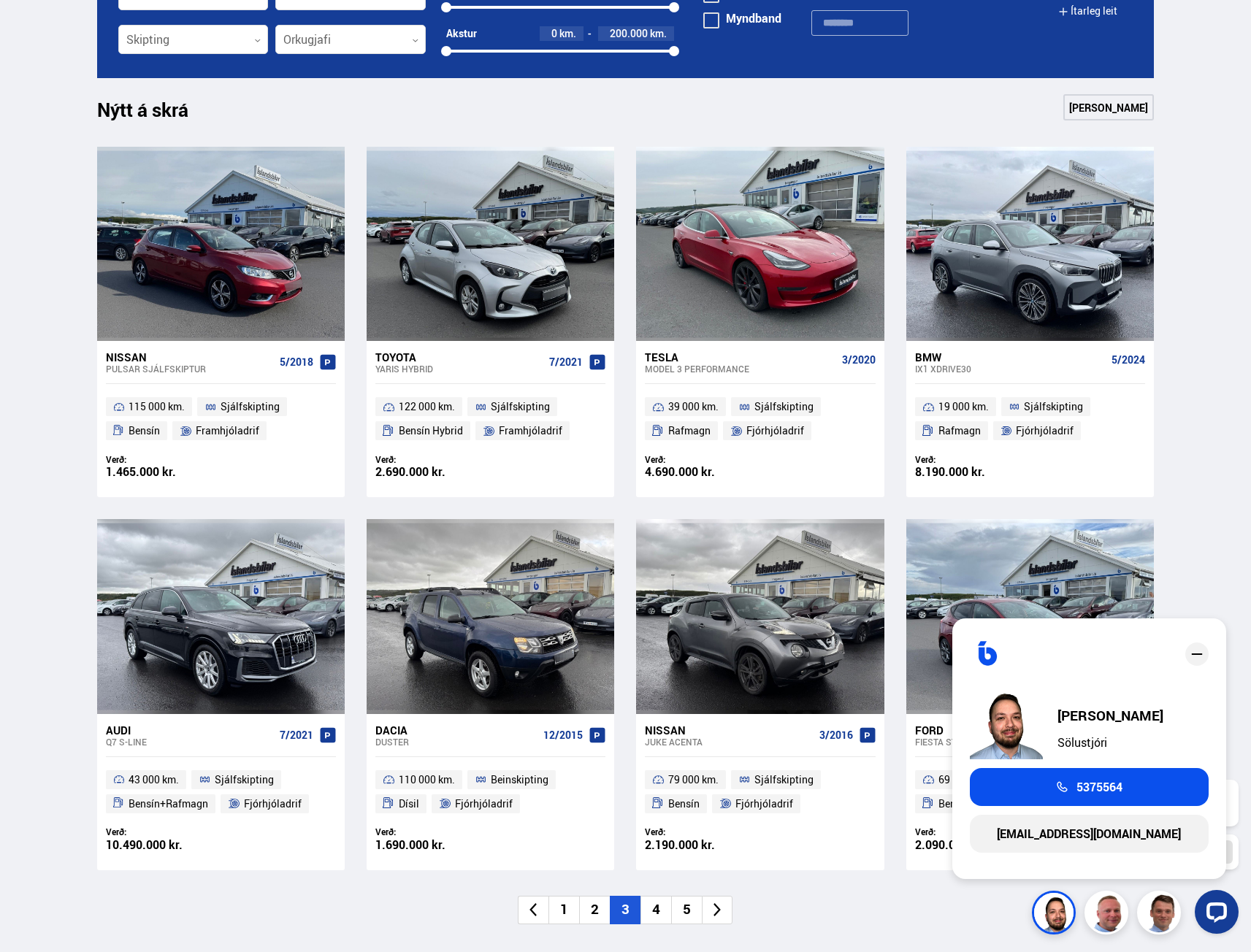
click at [848, 922] on ul "1 2 3 4 5" at bounding box center [626, 910] width 1058 height 28
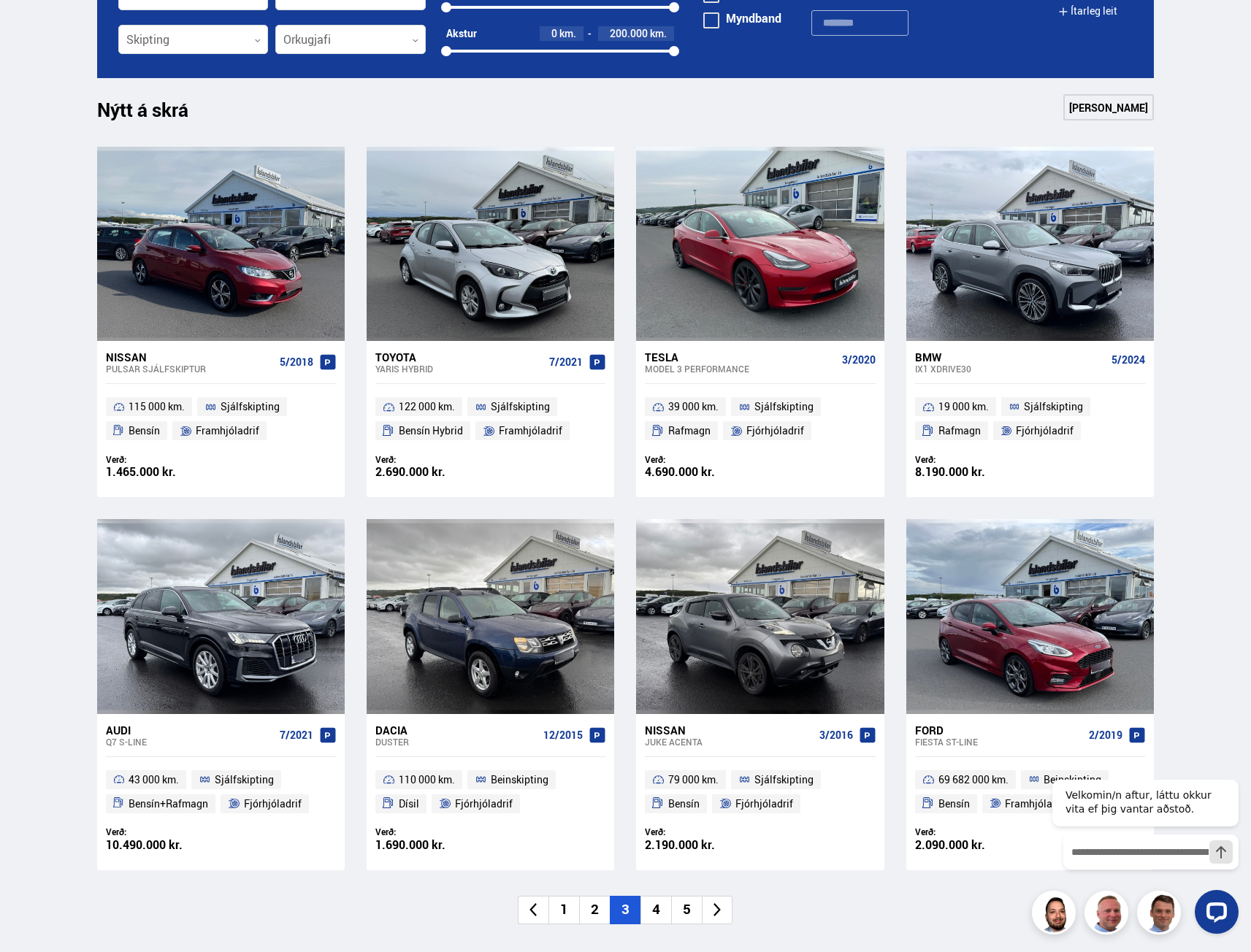
click at [656, 915] on li "4" at bounding box center [655, 910] width 31 height 28
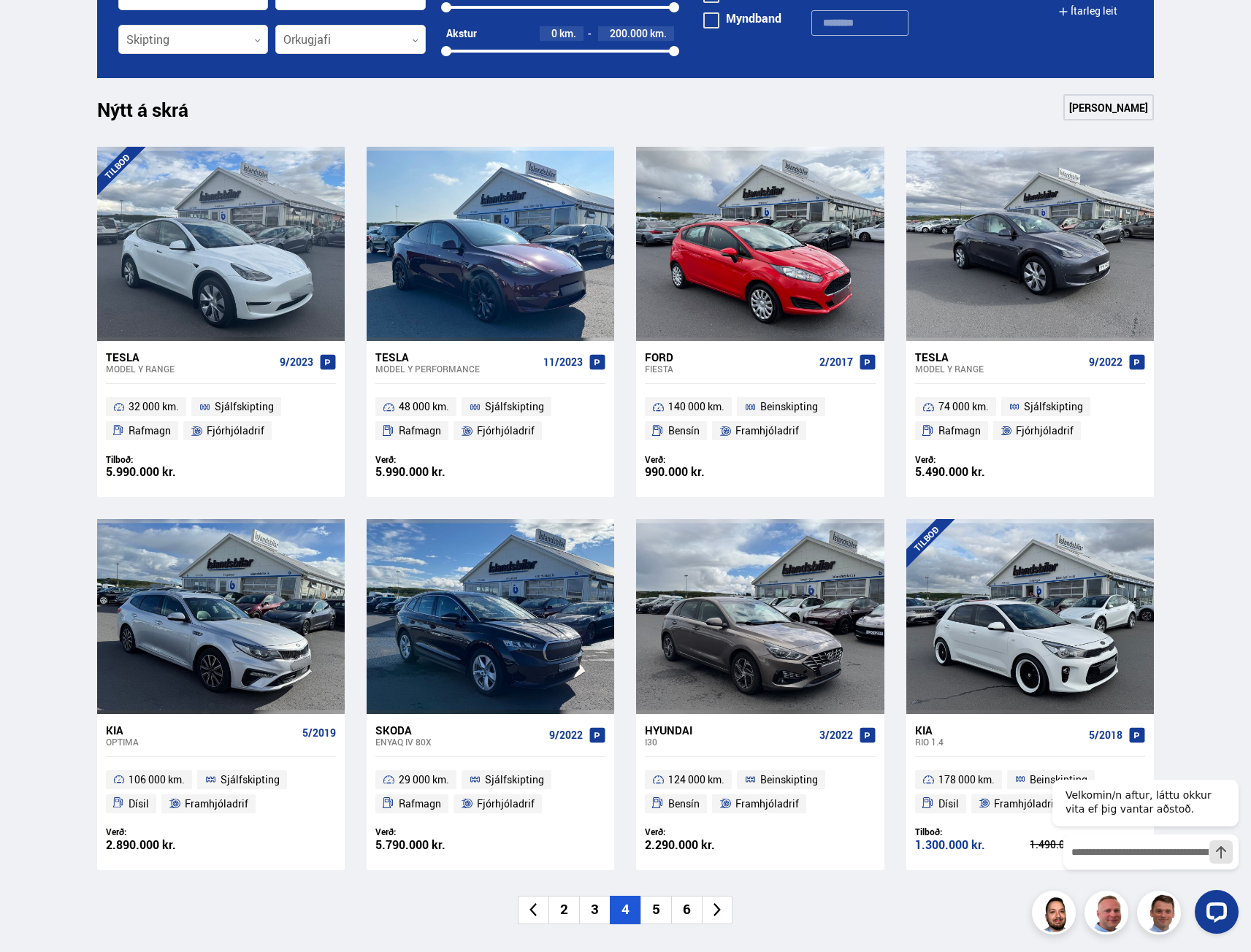
drag, startPoint x: 339, startPoint y: 920, endPoint x: 188, endPoint y: 909, distance: 151.4
click at [188, 909] on ul "2 3 4 5 6" at bounding box center [626, 910] width 1058 height 28
click at [654, 916] on li "5" at bounding box center [655, 910] width 31 height 28
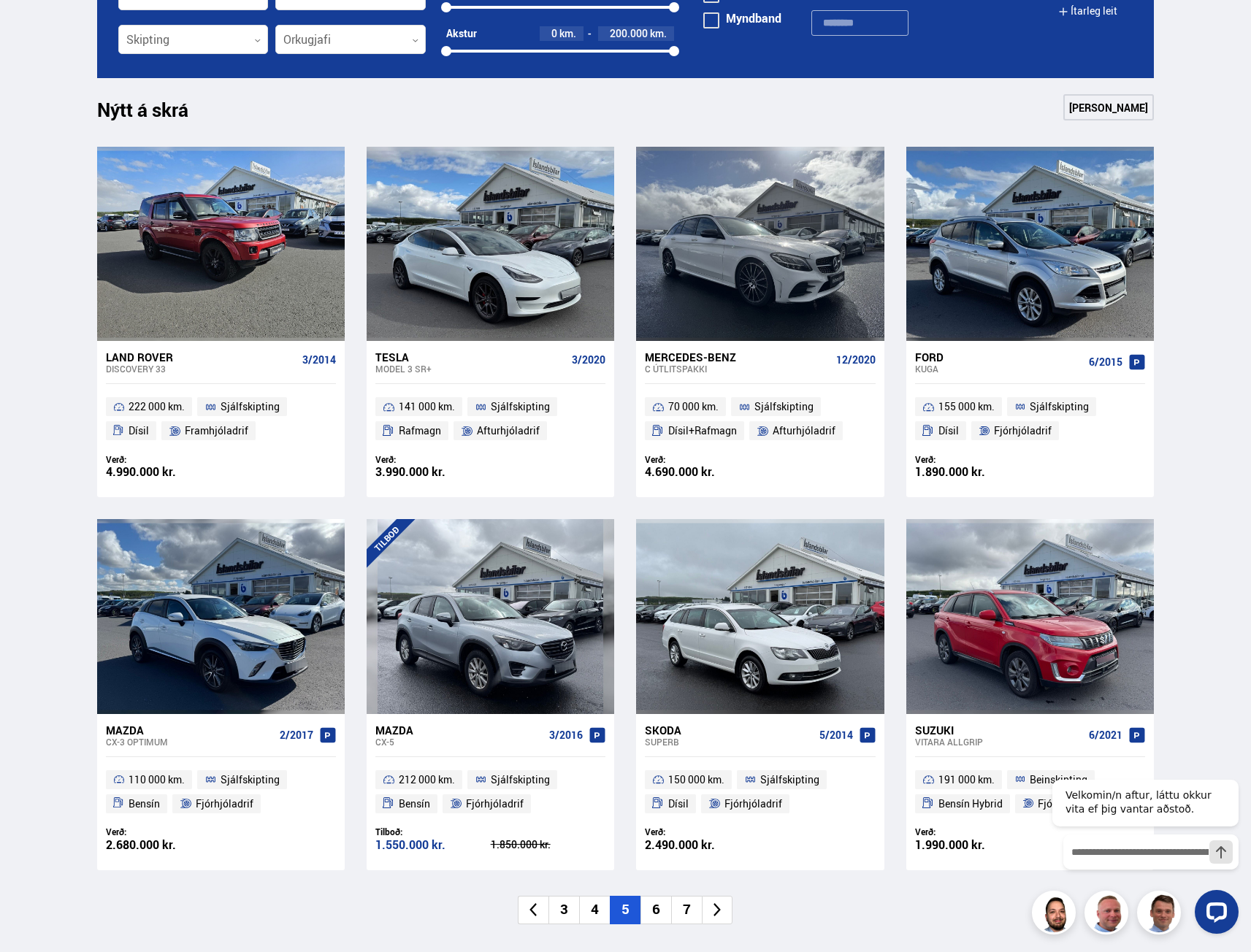
click at [658, 908] on li "6" at bounding box center [655, 910] width 31 height 28
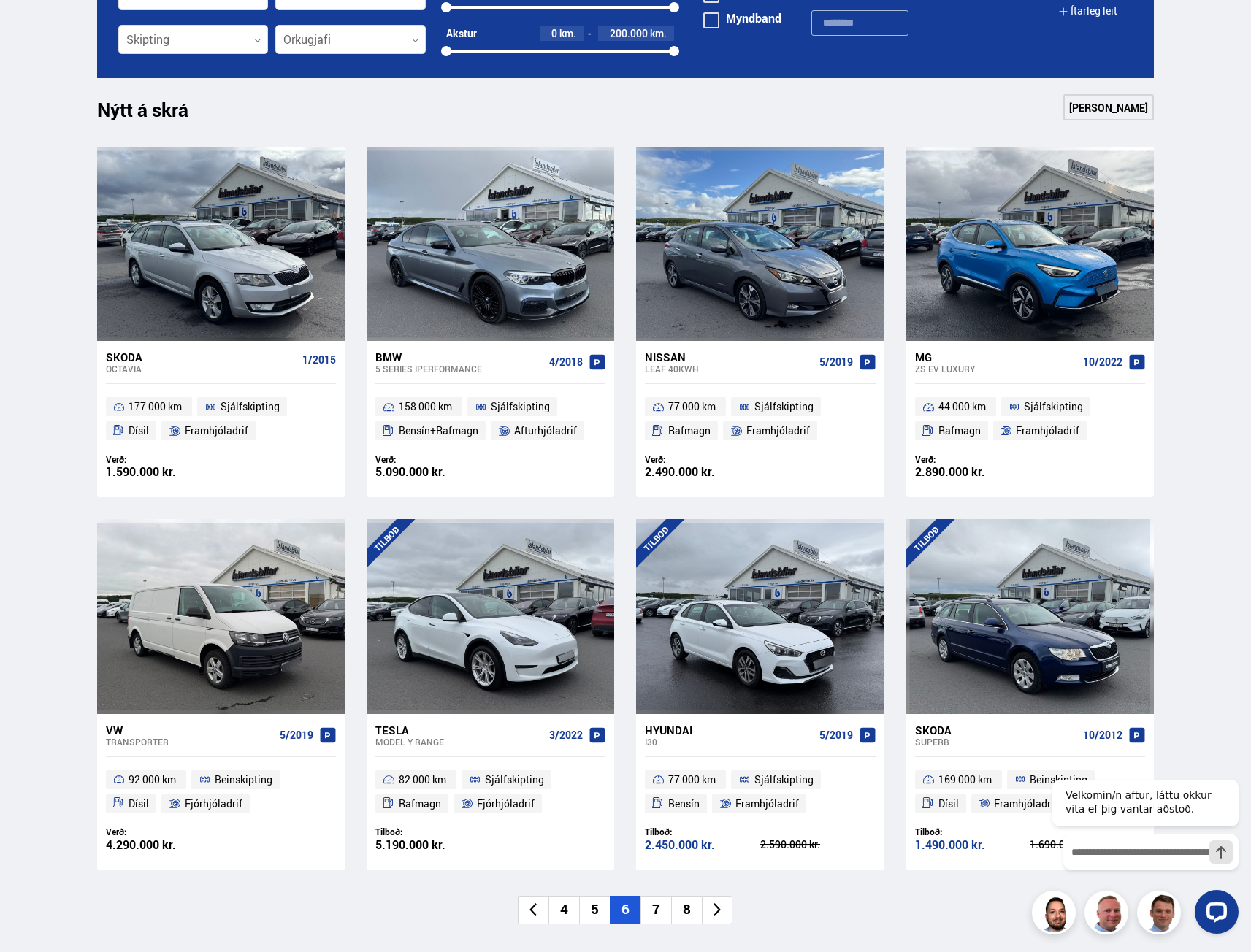
click at [654, 912] on li "7" at bounding box center [655, 910] width 31 height 28
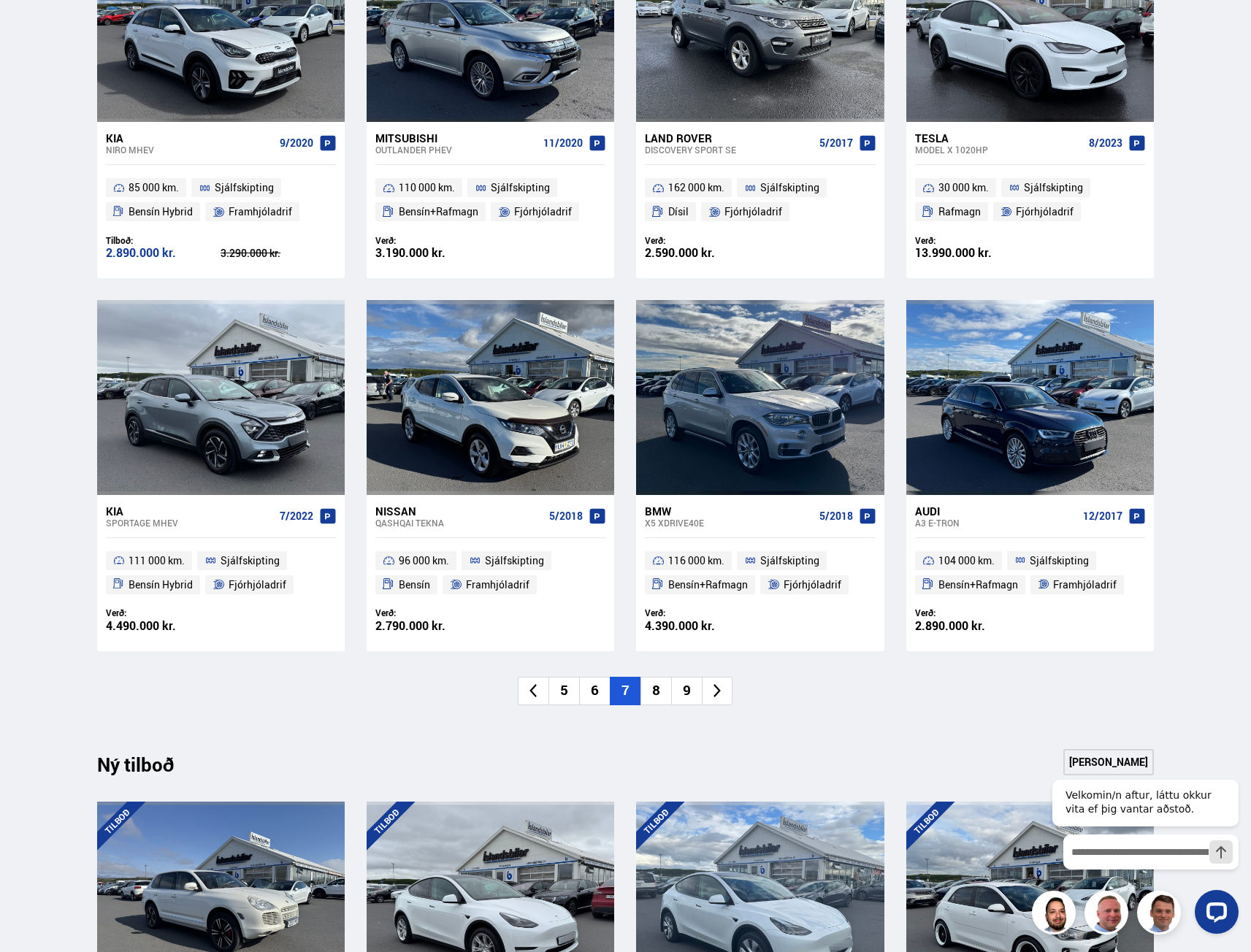
scroll to position [1168, 0]
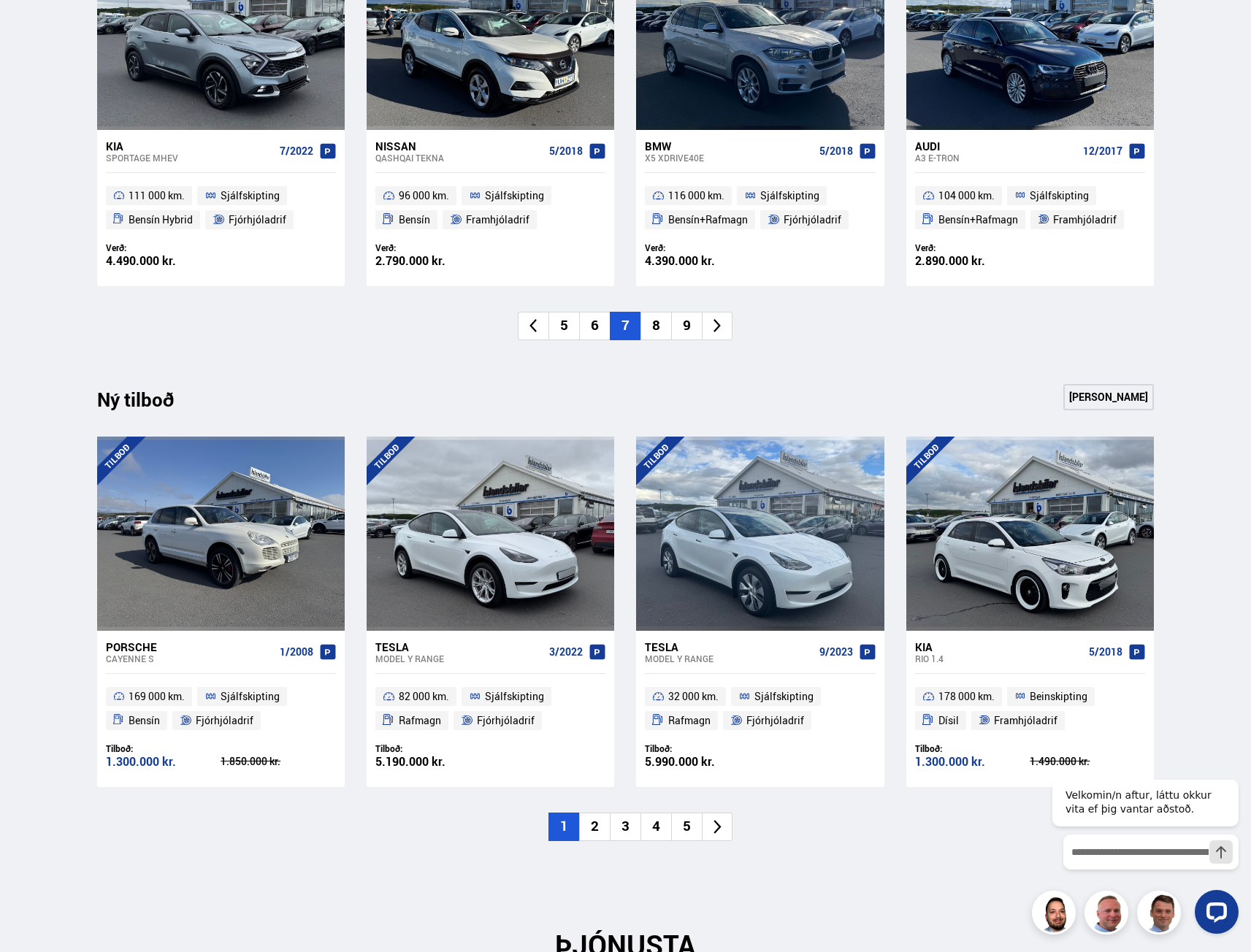
click at [588, 838] on li "2" at bounding box center [594, 827] width 31 height 28
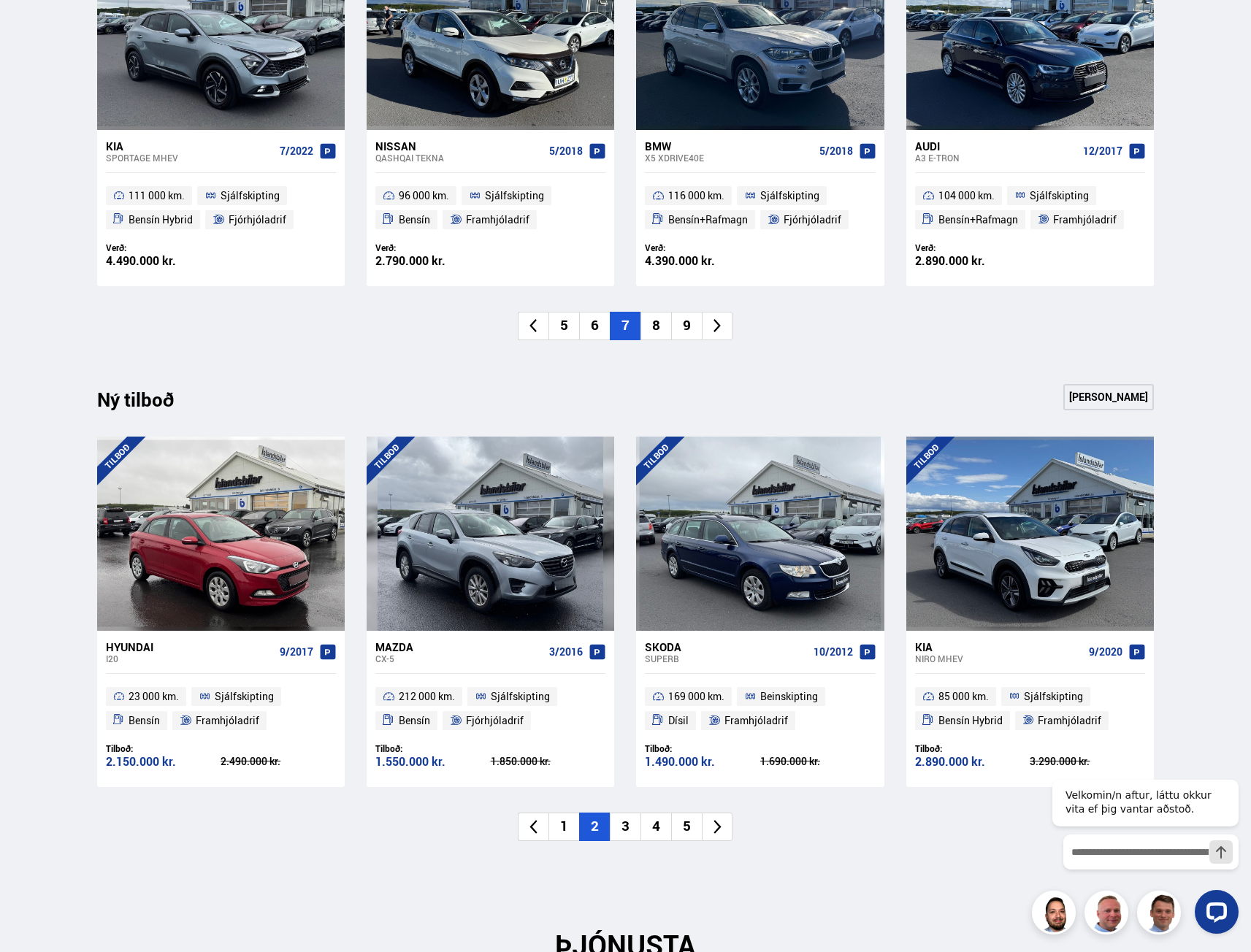
click at [633, 828] on li "3" at bounding box center [624, 827] width 31 height 28
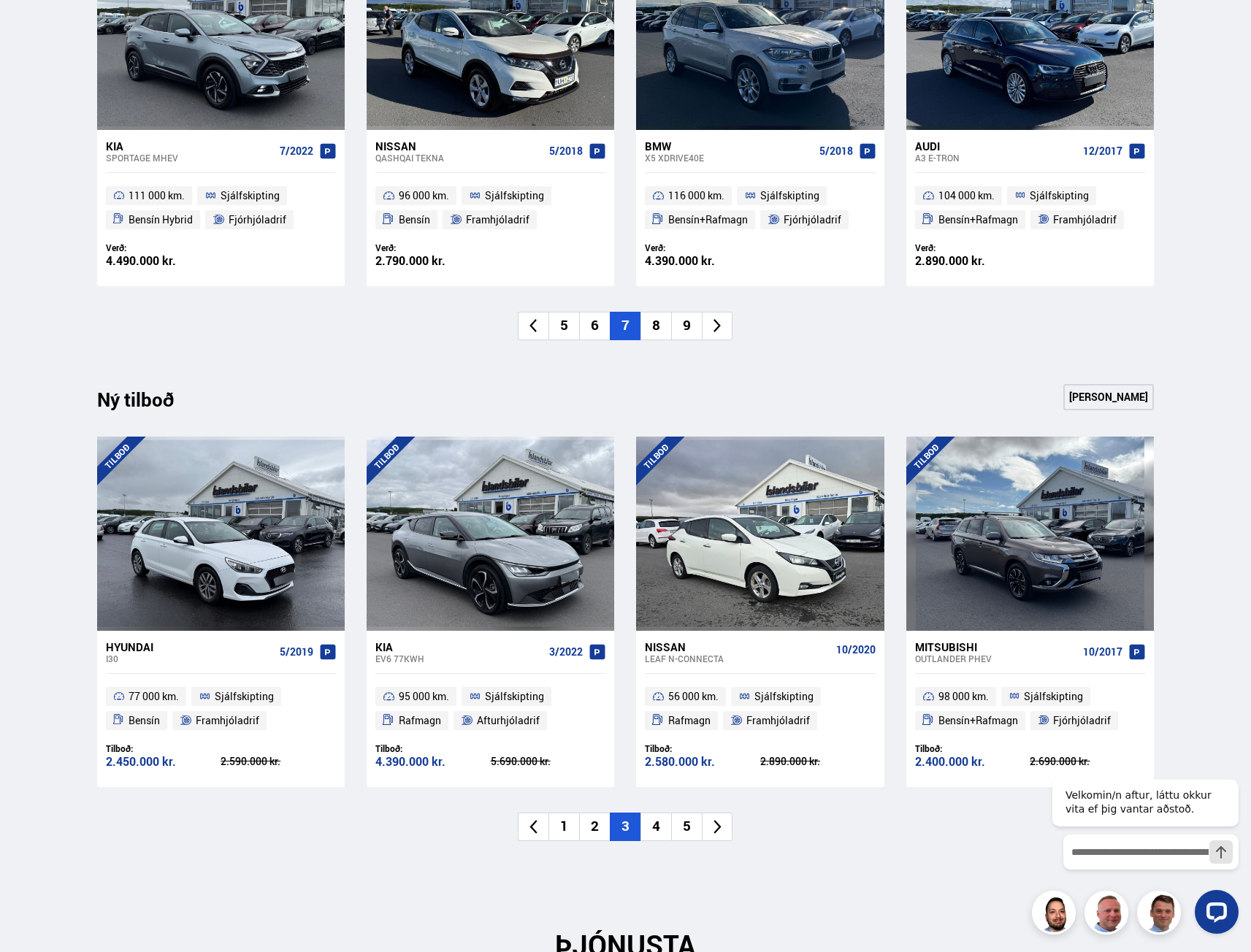
click at [652, 825] on li "4" at bounding box center [655, 827] width 31 height 28
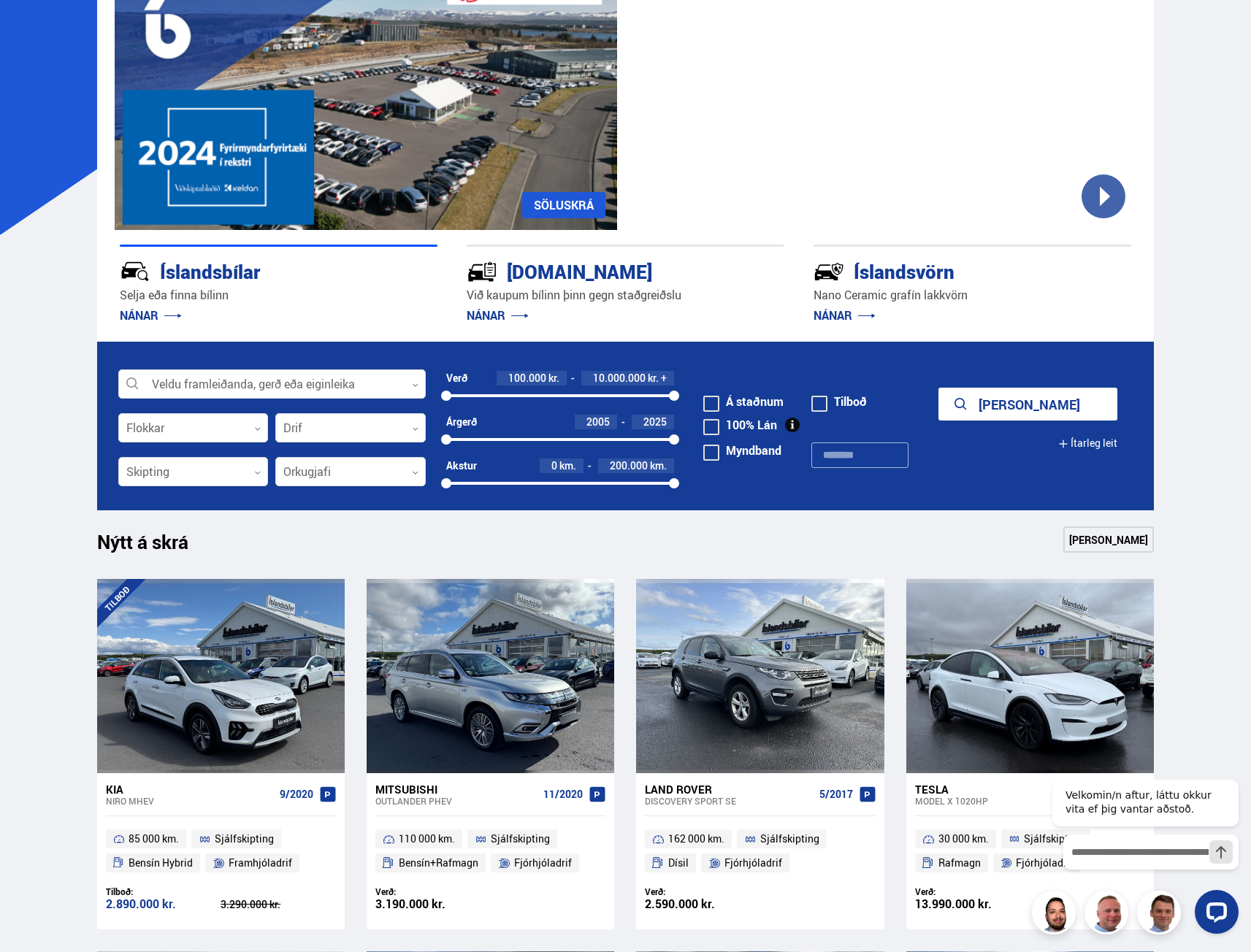
scroll to position [0, 0]
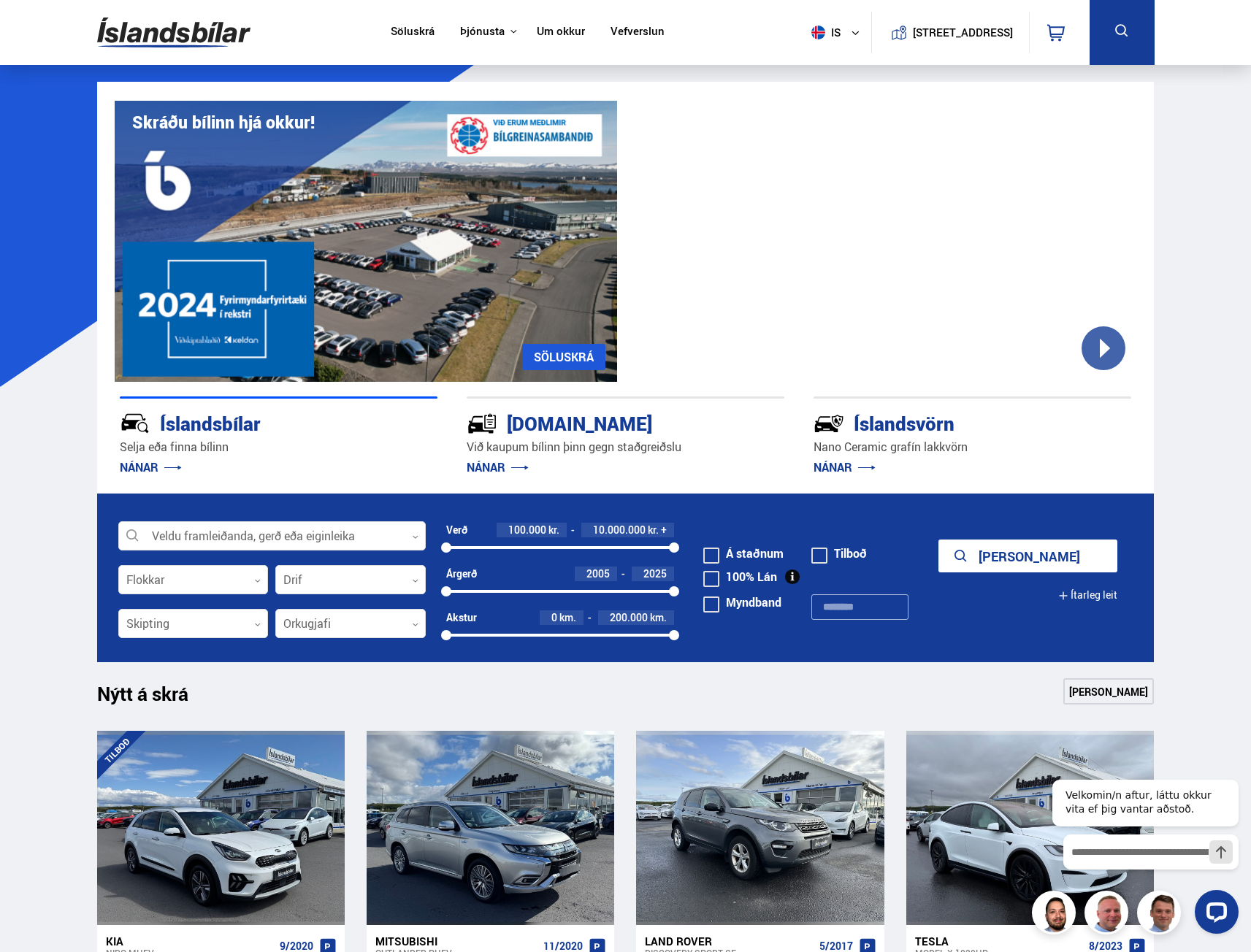
click at [569, 34] on link "Um okkur" at bounding box center [561, 32] width 49 height 16
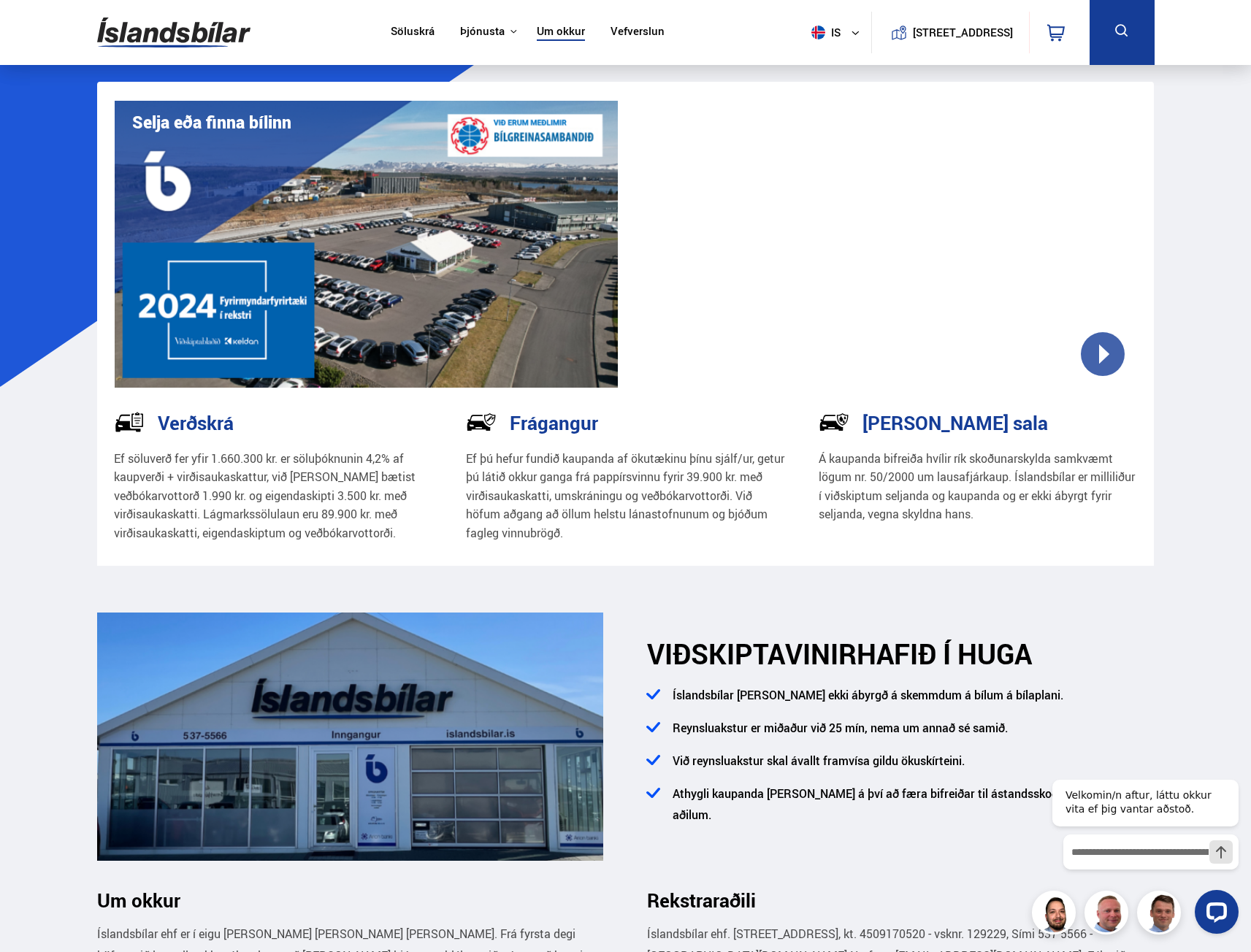
click at [635, 31] on link "Vefverslun" at bounding box center [637, 32] width 54 height 16
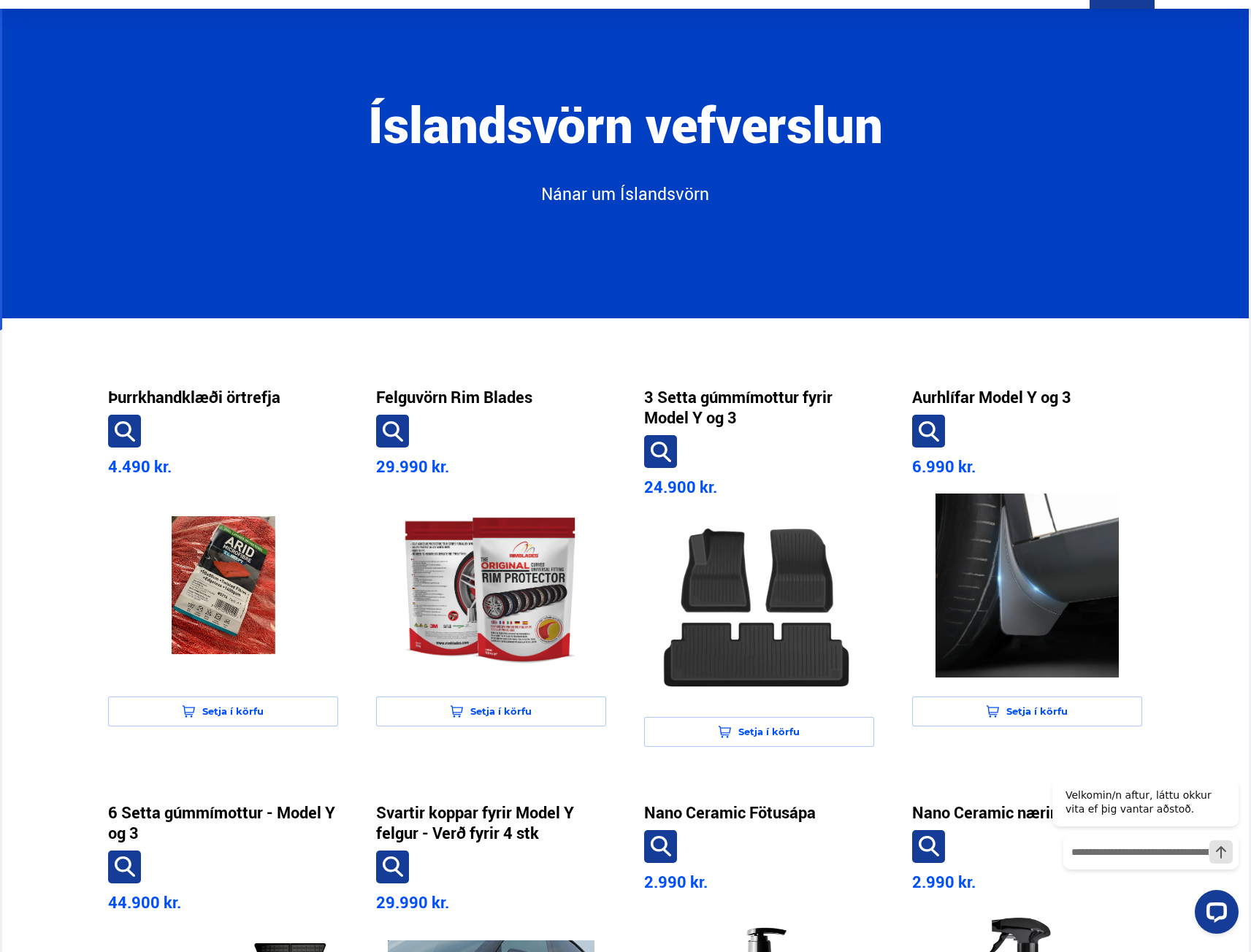
scroll to position [40, 0]
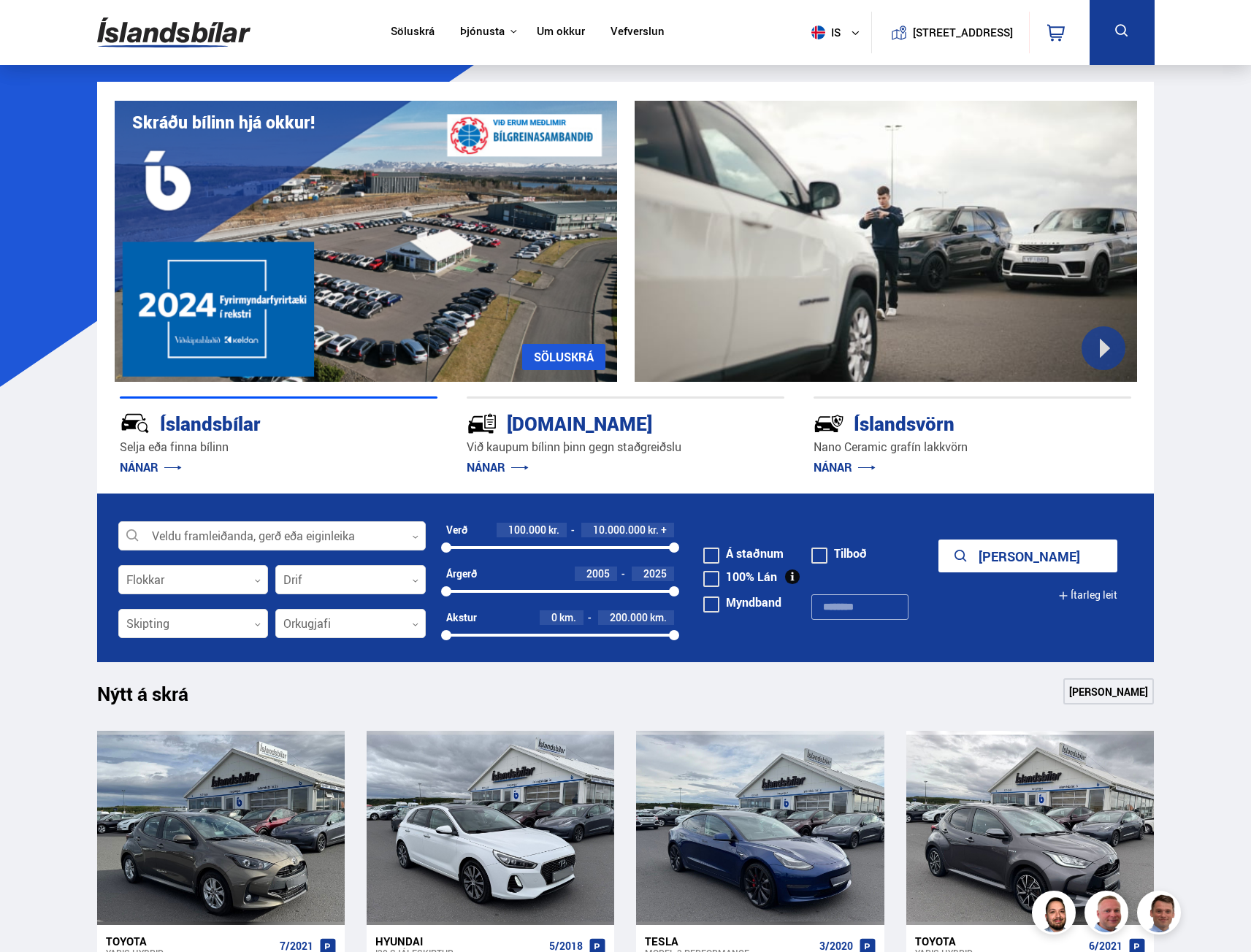
click at [420, 35] on link "Söluskrá" at bounding box center [412, 32] width 44 height 16
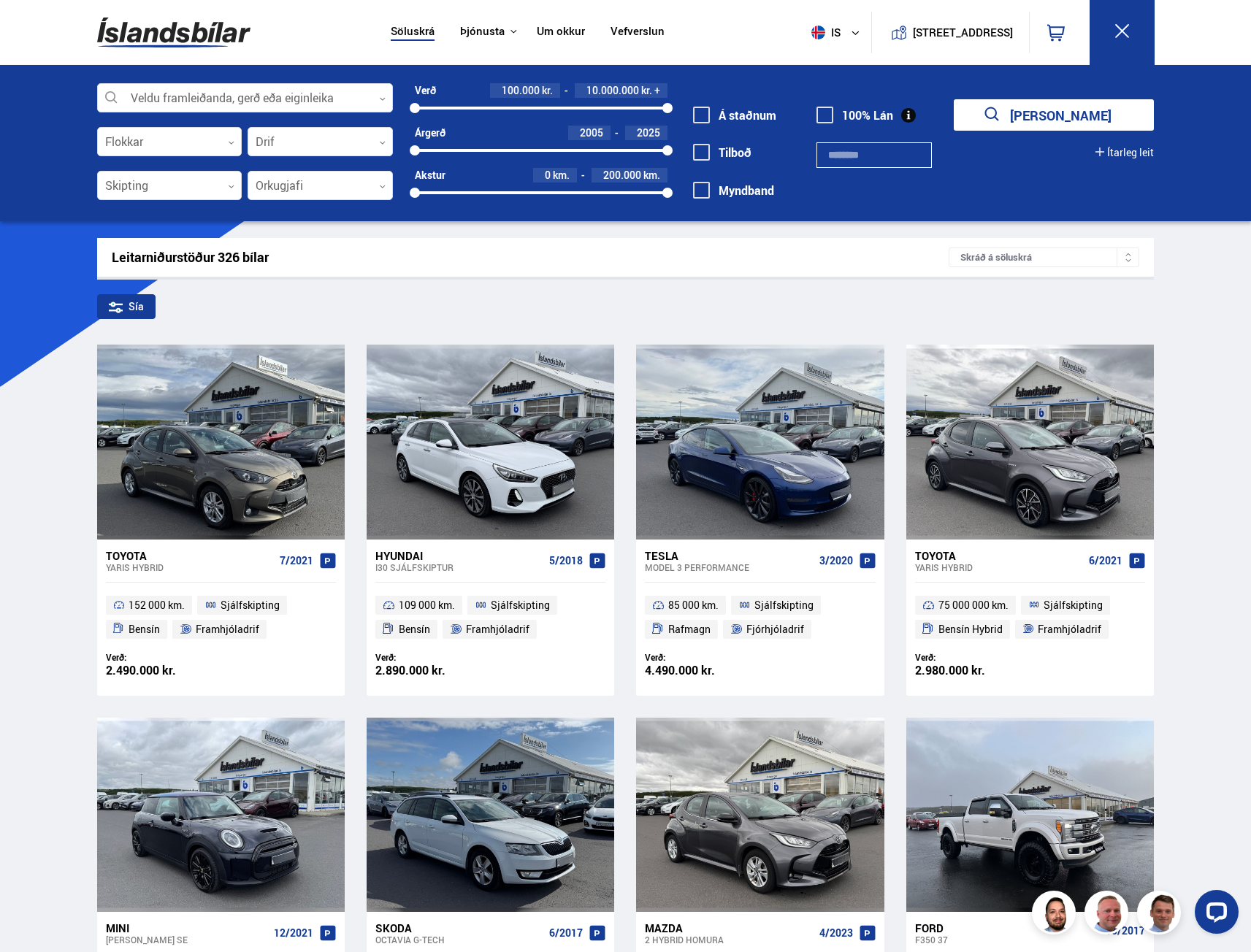
click at [537, 37] on link "Um okkur" at bounding box center [561, 32] width 49 height 16
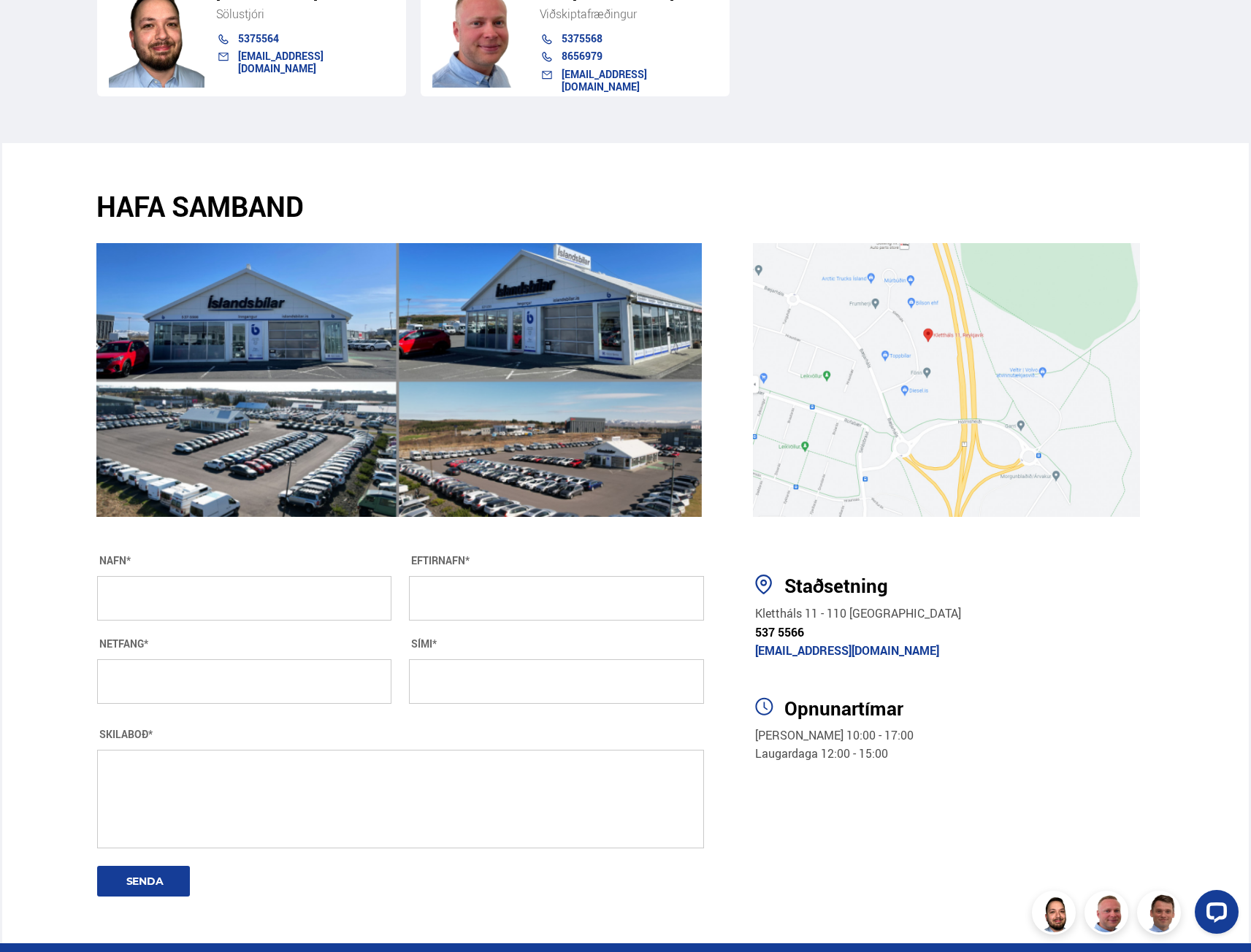
scroll to position [2380, 0]
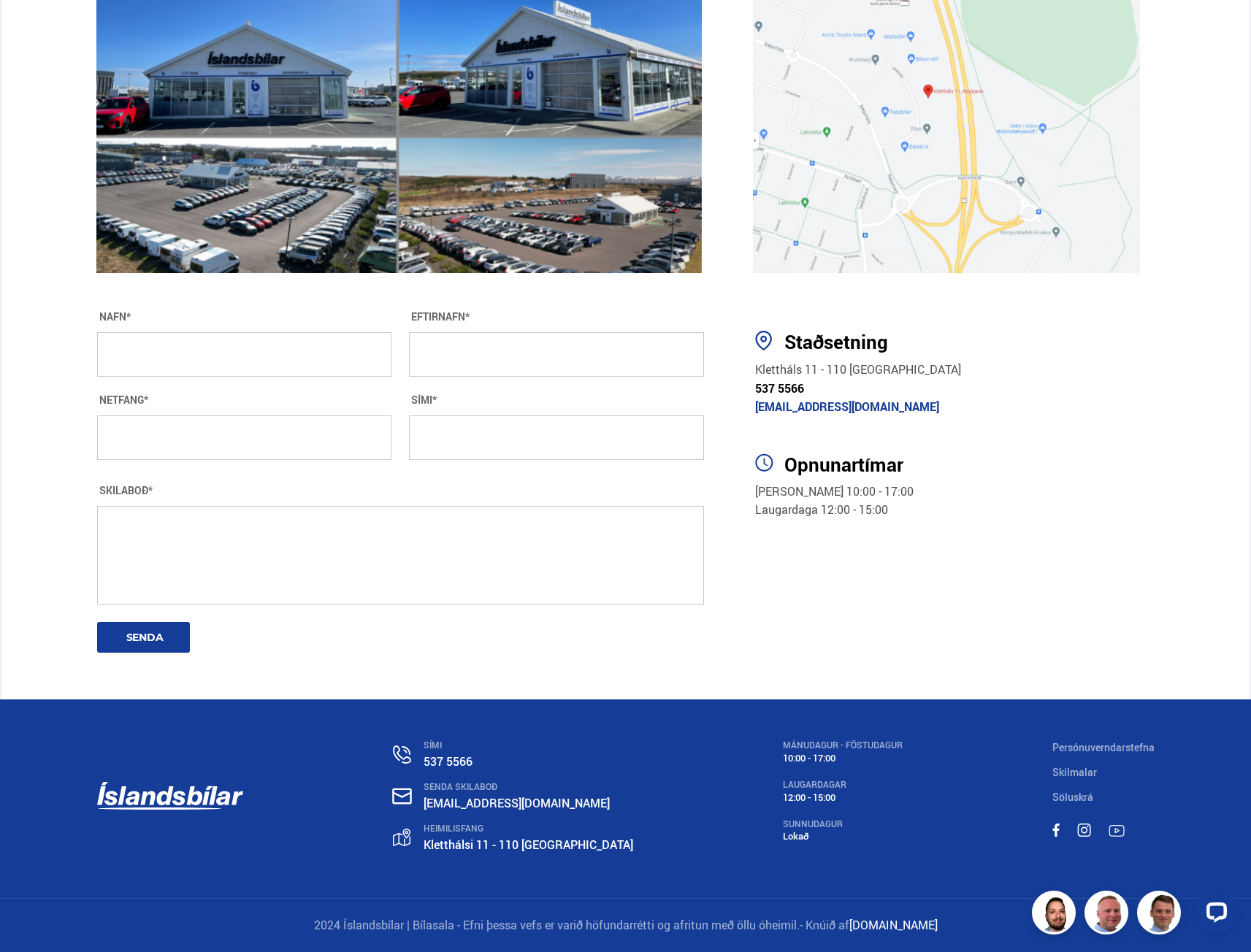
click at [1080, 773] on link "Skilmalar" at bounding box center [1075, 772] width 45 height 14
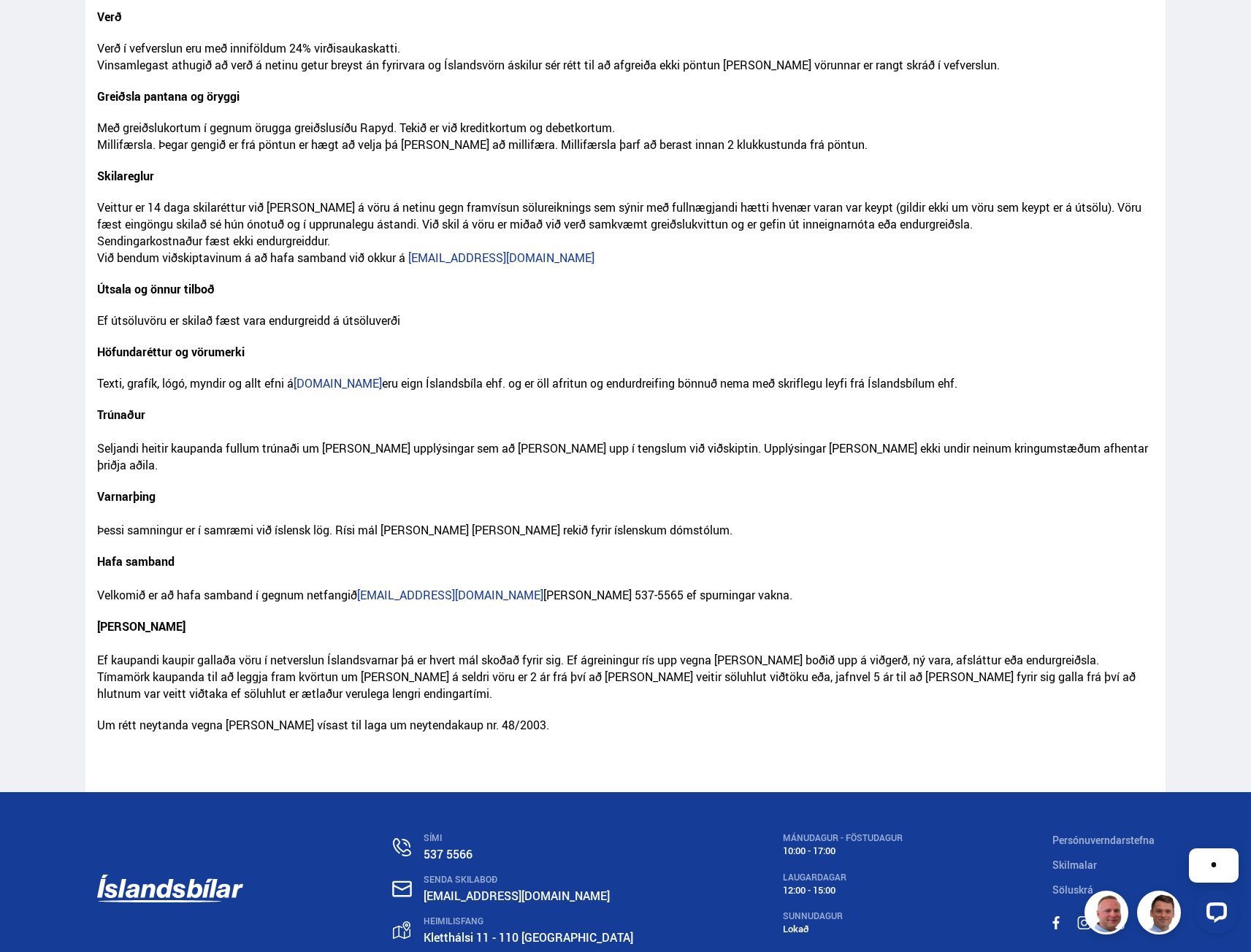
scroll to position [219, 0]
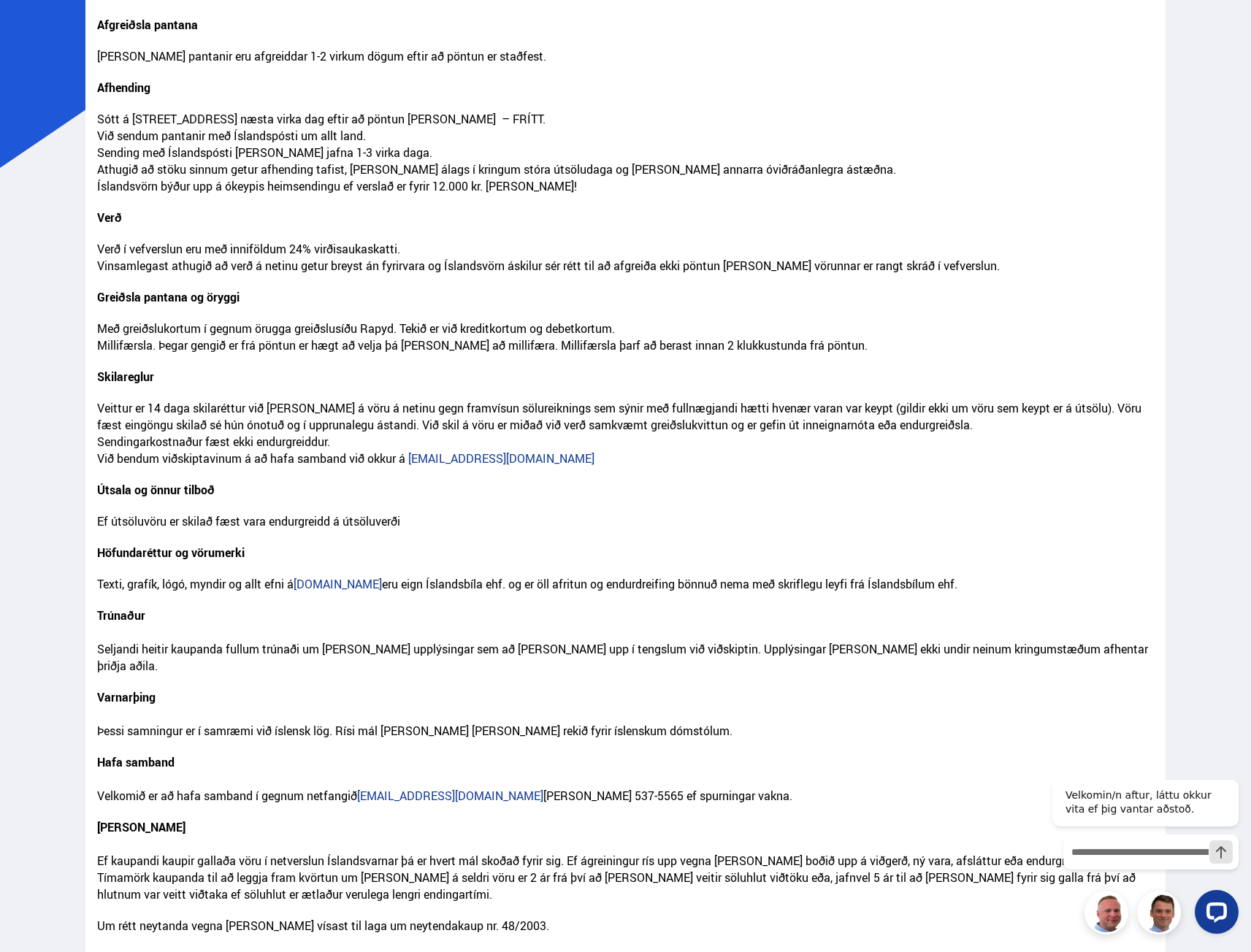
click at [659, 713] on p "Varnarþing Þessi samningur er í samræmi við íslensk lög. Rísi mál vegna hans sk…" at bounding box center [626, 721] width 1058 height 65
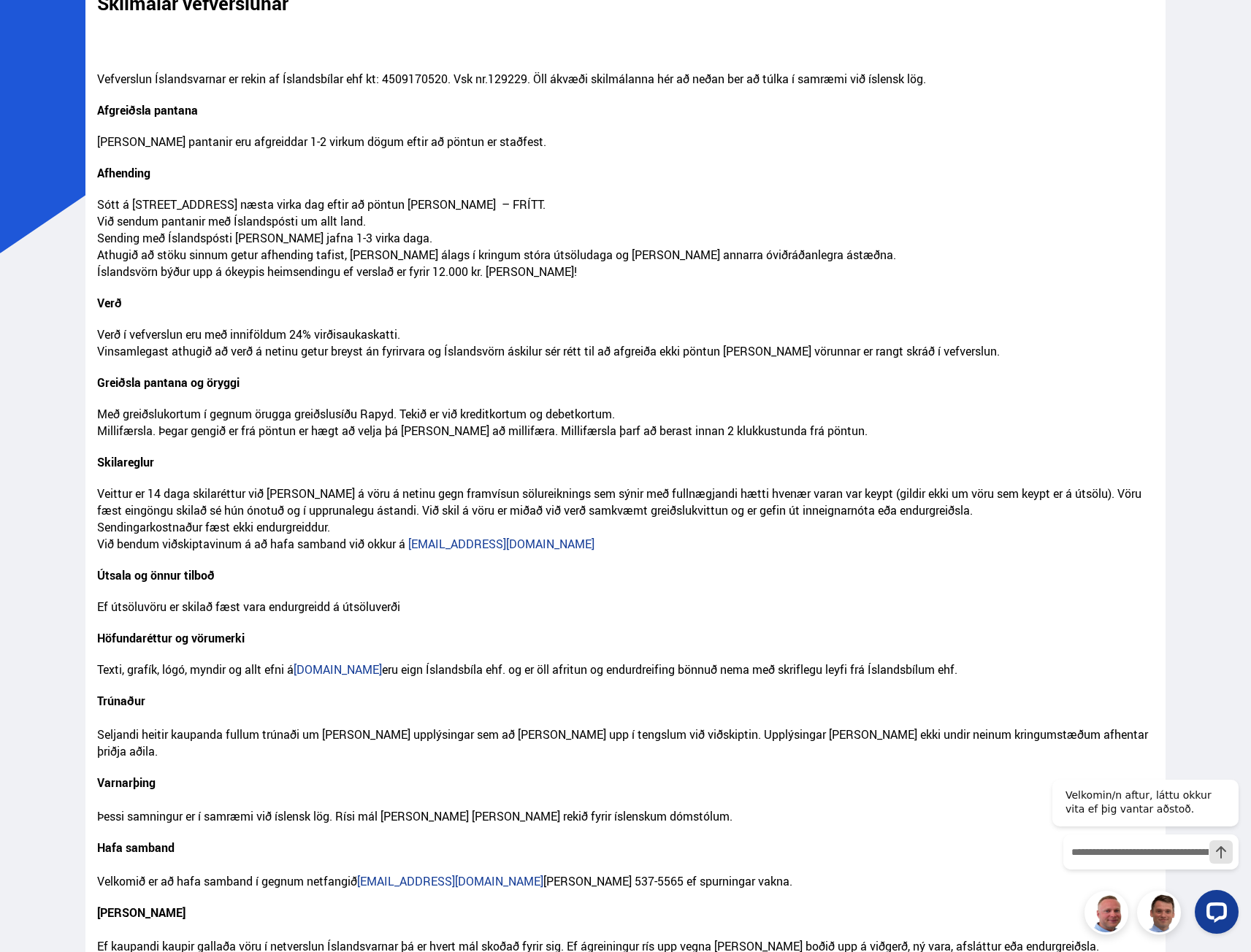
scroll to position [0, 0]
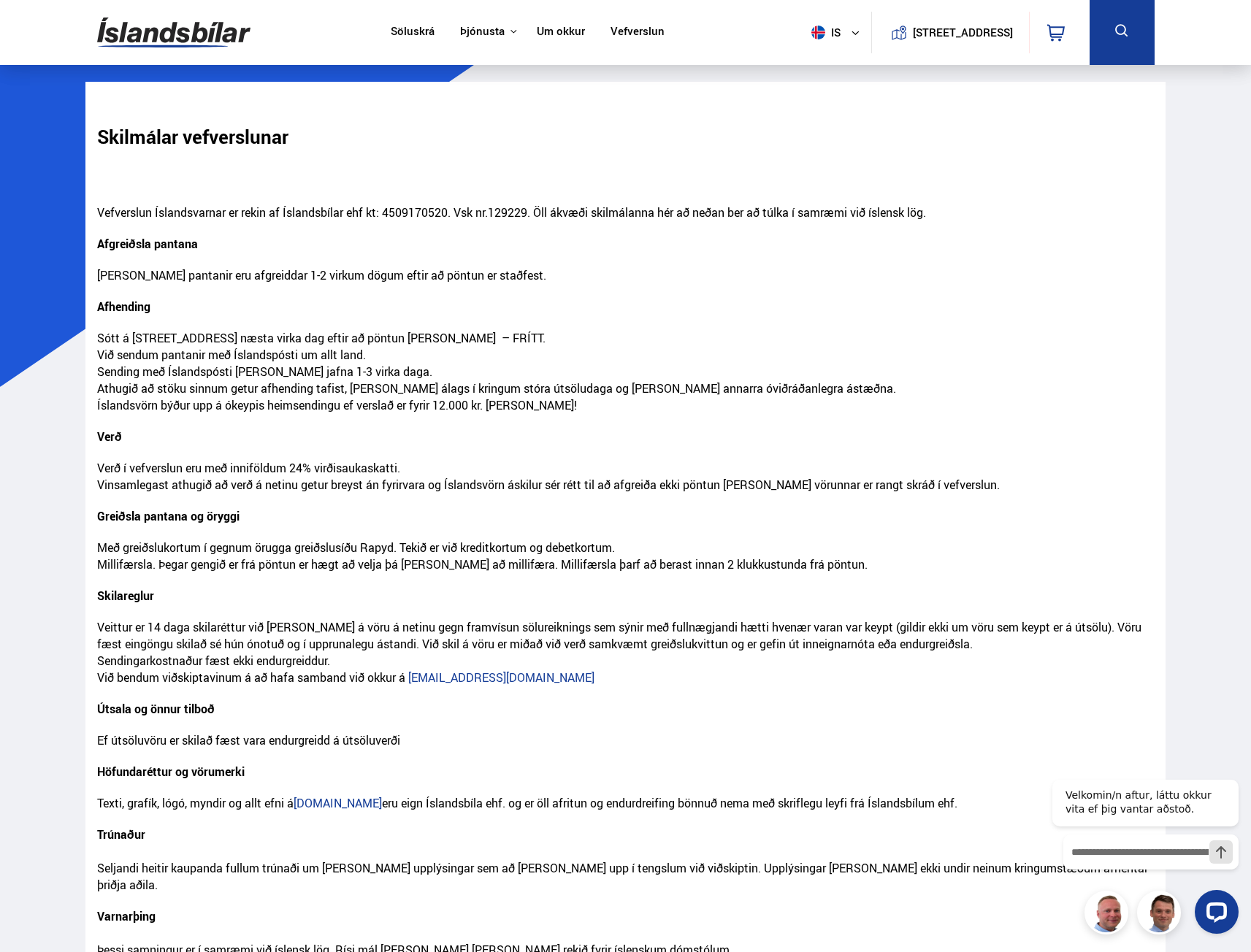
drag, startPoint x: 400, startPoint y: 36, endPoint x: 434, endPoint y: 37, distance: 34.0
click at [400, 36] on link "Söluskrá" at bounding box center [412, 32] width 44 height 16
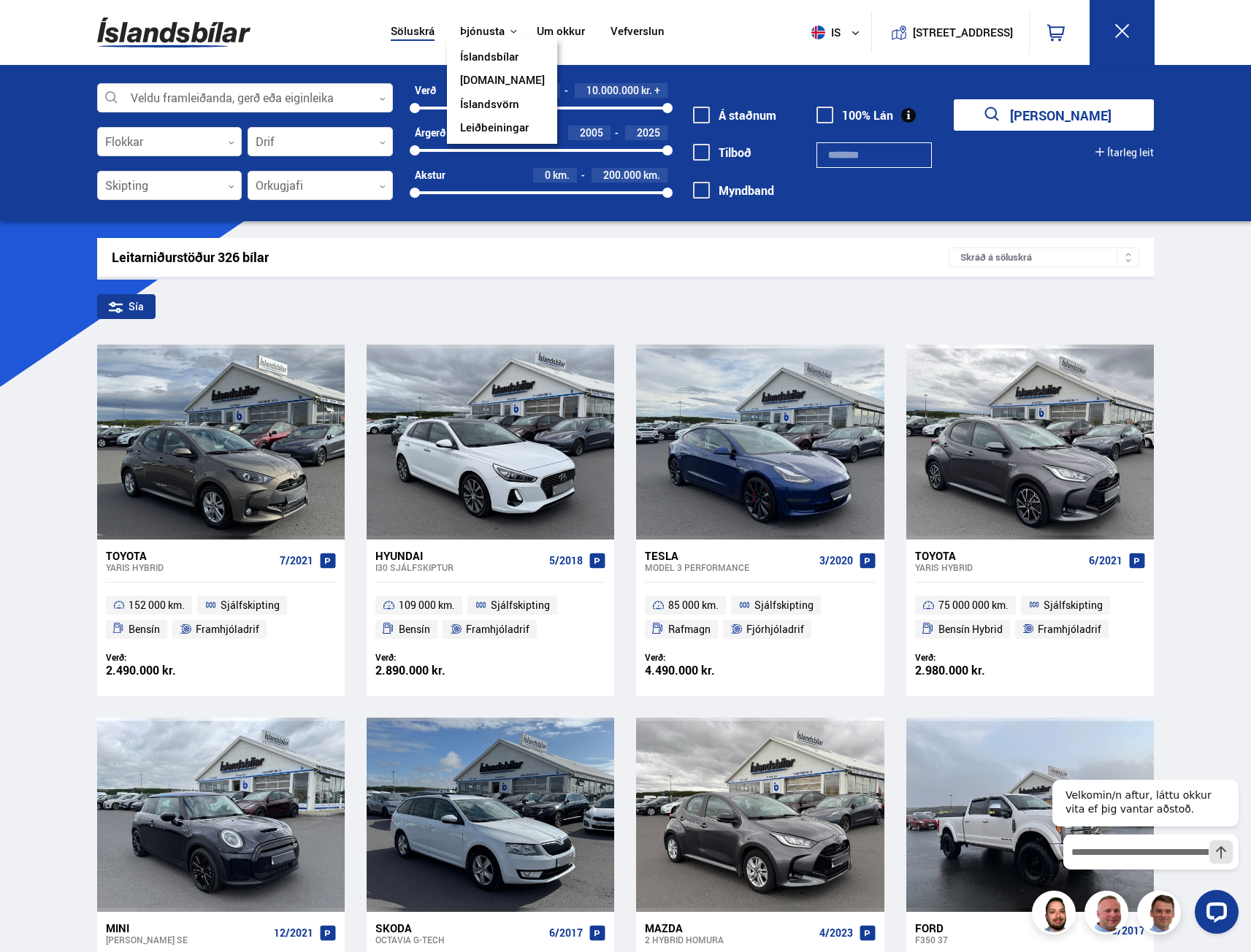
click at [481, 35] on button "Þjónusta" at bounding box center [482, 31] width 45 height 14
click at [537, 34] on link "Um okkur" at bounding box center [561, 32] width 49 height 16
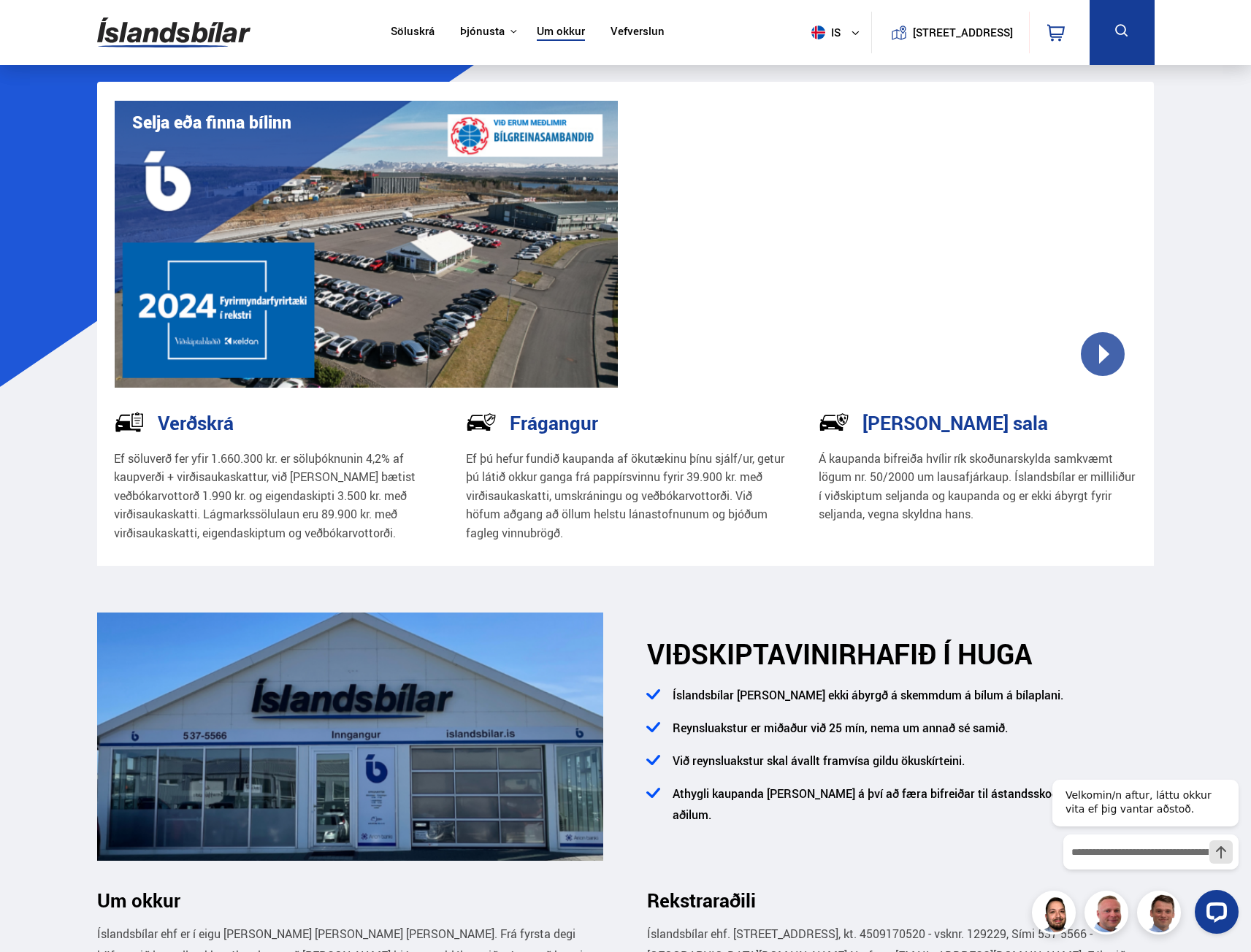
click at [913, 426] on h3 "[PERSON_NAME] sala" at bounding box center [955, 422] width 185 height 22
click at [544, 428] on h3 "Frágangur" at bounding box center [553, 422] width 88 height 22
click at [403, 550] on div "Verðskrá Ef söluverð fer yfir 1.660.300 kr. er söluþóknunin 4,2% af kaupverði +…" at bounding box center [273, 486] width 353 height 158
